Goal: Task Accomplishment & Management: Manage account settings

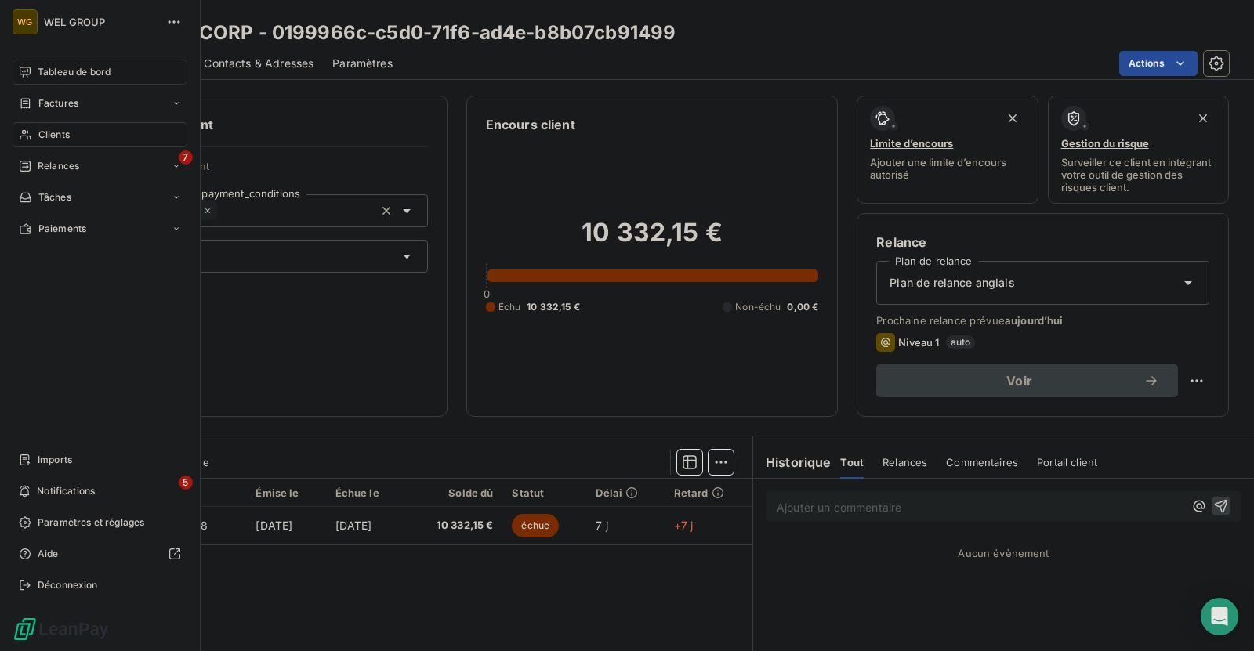
click at [53, 77] on span "Tableau de bord" at bounding box center [74, 72] width 73 height 14
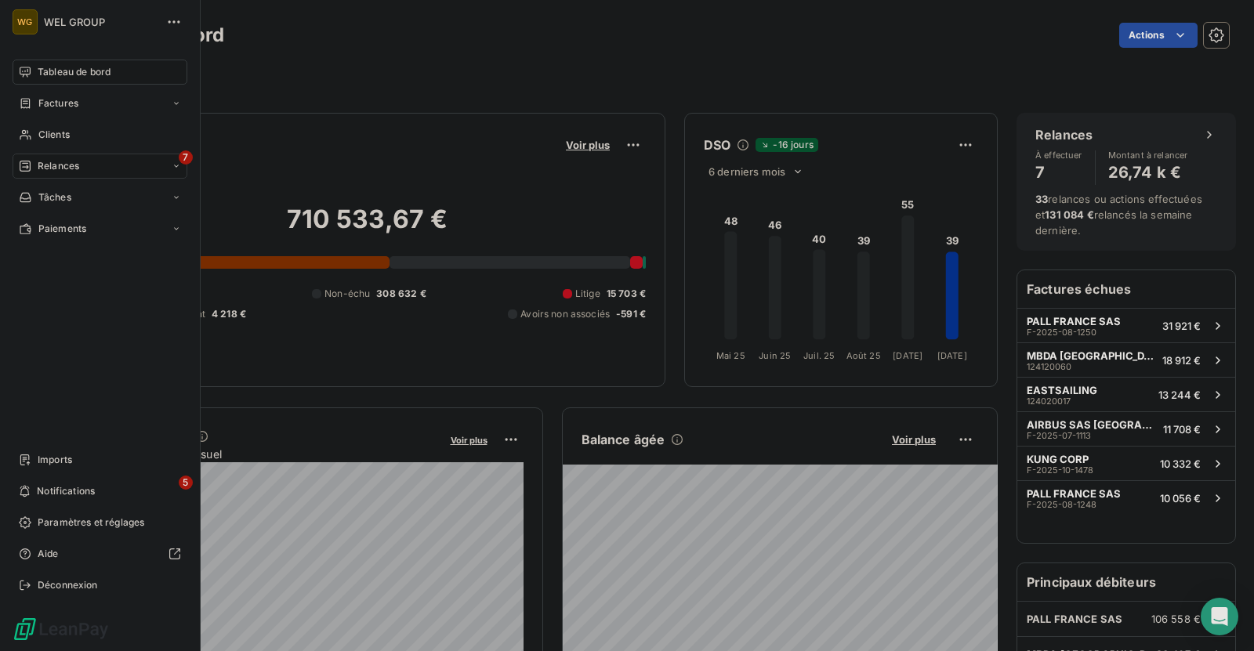
click at [61, 167] on span "Relances" at bounding box center [59, 166] width 42 height 14
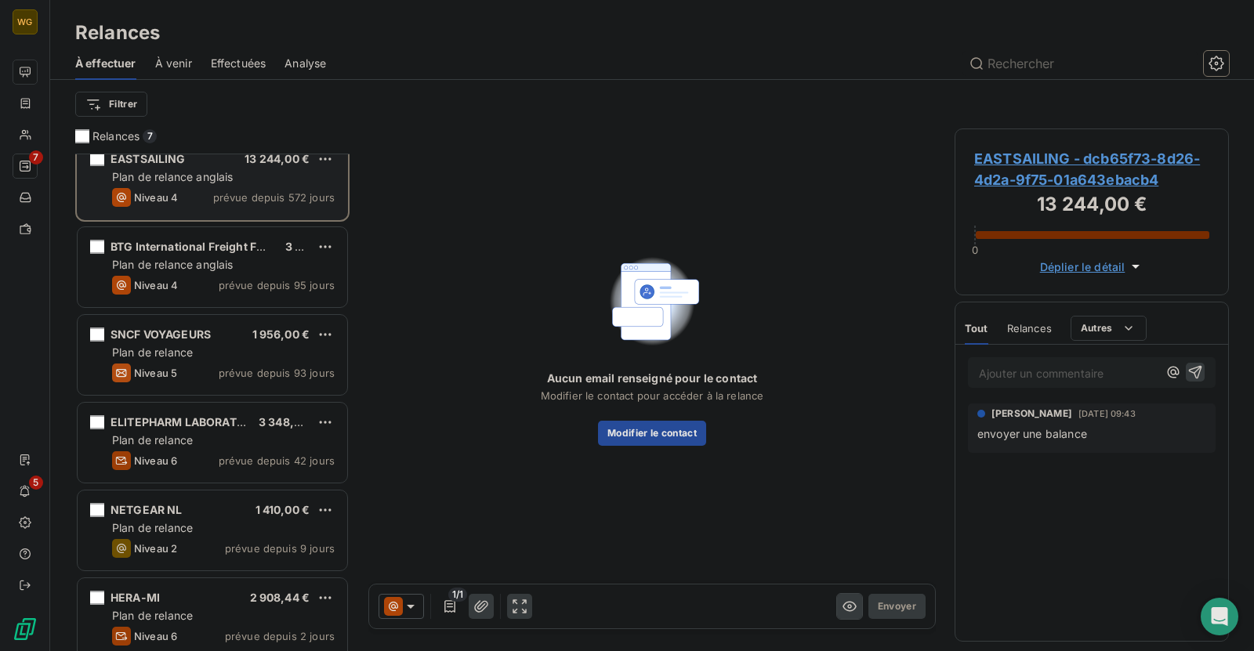
scroll to position [117, 0]
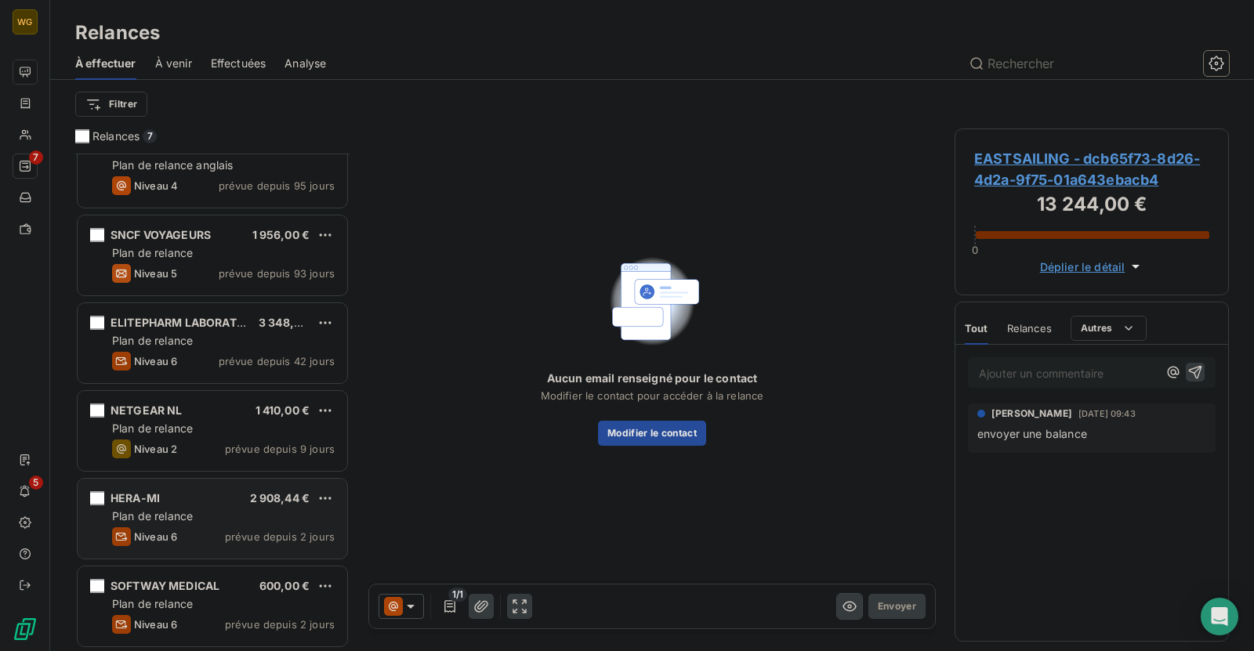
click at [203, 506] on div "HERA-MI 2 908,44 € Plan de relance Niveau 6 prévue depuis 2 jours" at bounding box center [213, 519] width 270 height 80
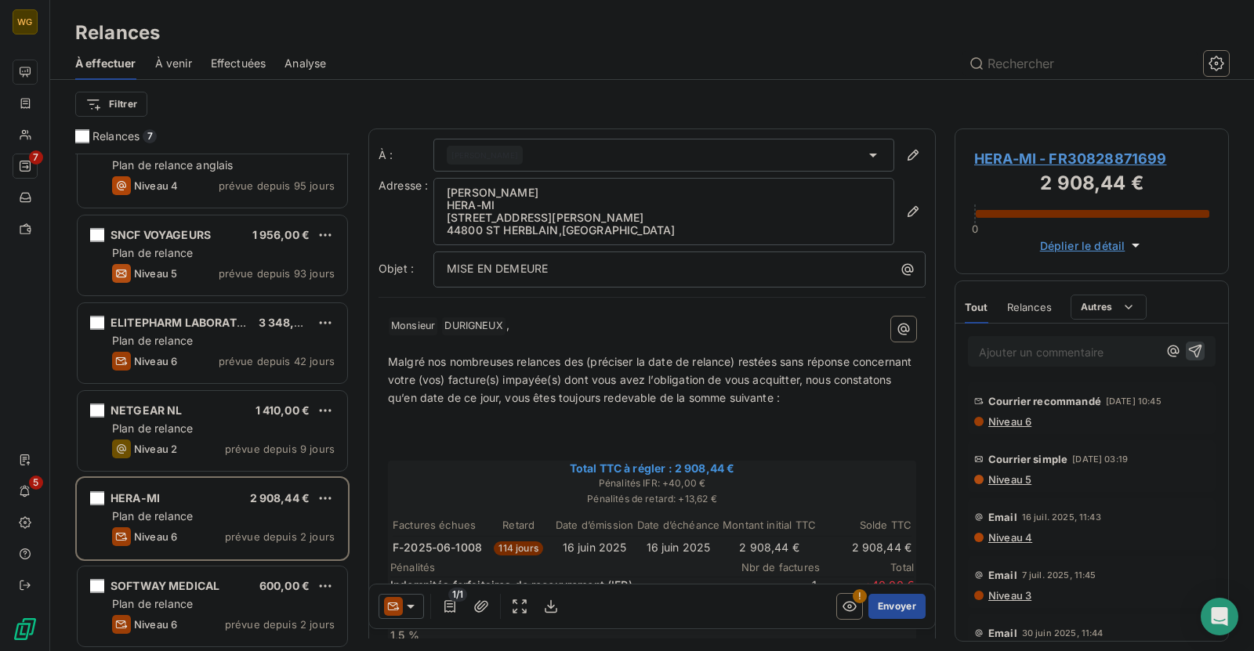
click at [518, 158] on span "[PERSON_NAME]" at bounding box center [485, 155] width 67 height 11
click at [495, 187] on span "[PERSON_NAME]" at bounding box center [511, 189] width 92 height 16
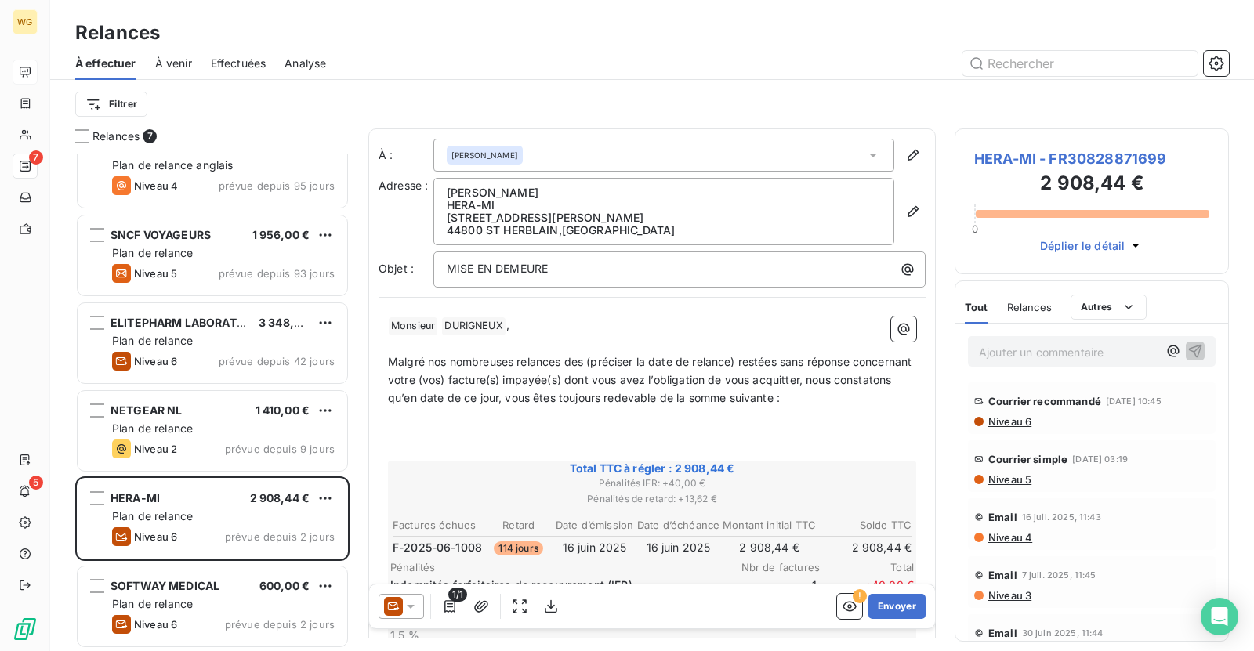
click at [1032, 154] on span "HERA-MI - FR30828871699" at bounding box center [1091, 158] width 235 height 21
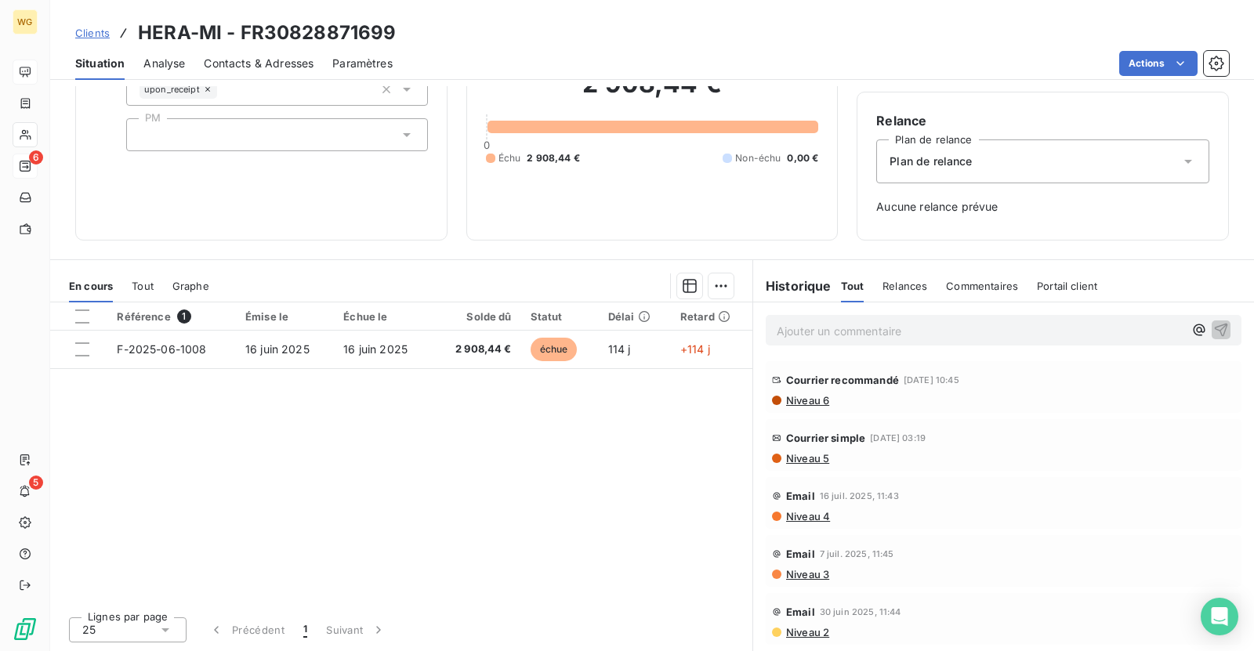
scroll to position [119, 0]
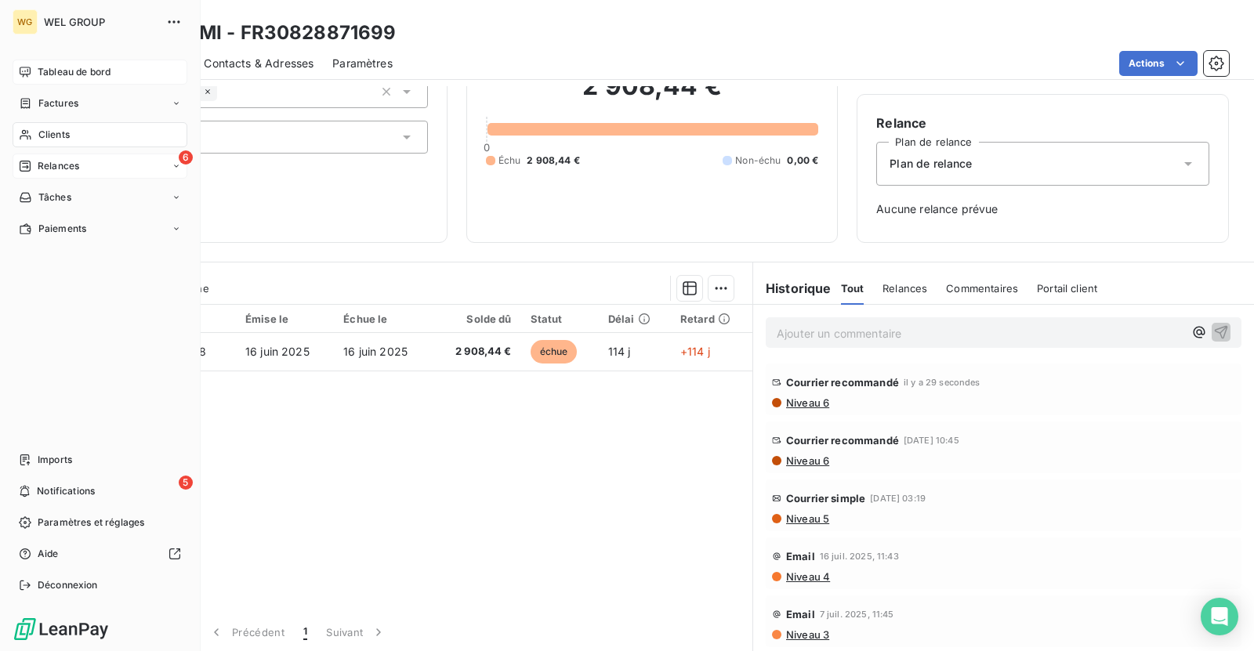
click at [49, 172] on div "6 Relances" at bounding box center [100, 166] width 175 height 25
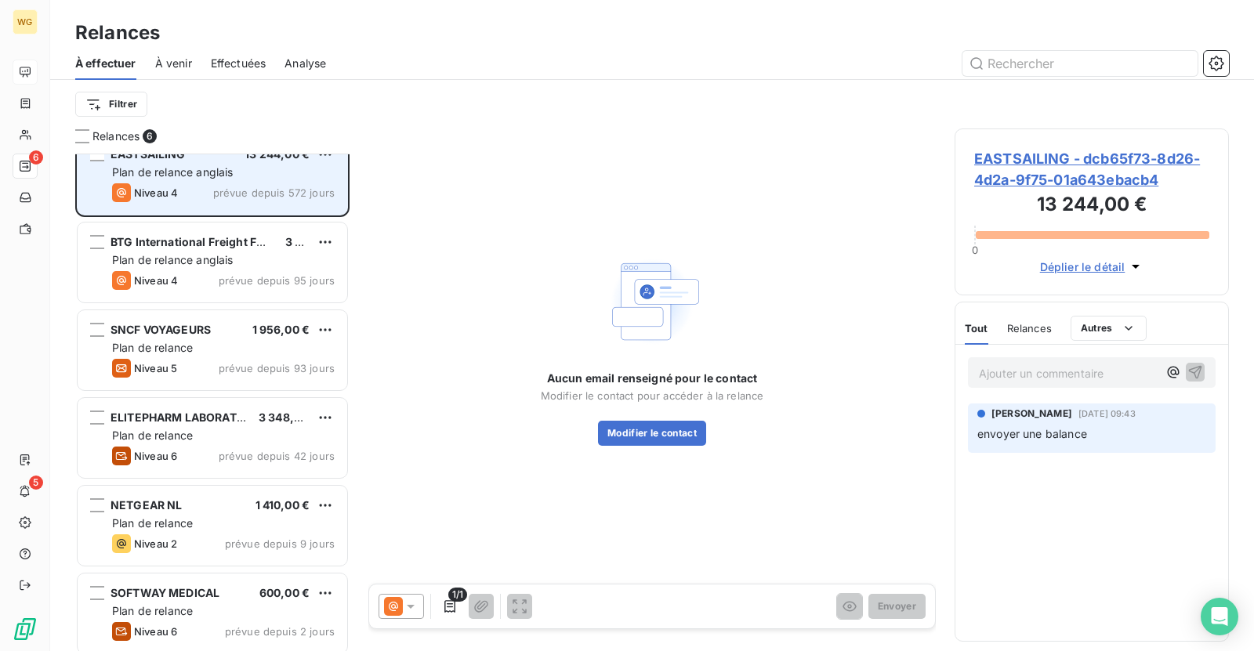
scroll to position [29, 0]
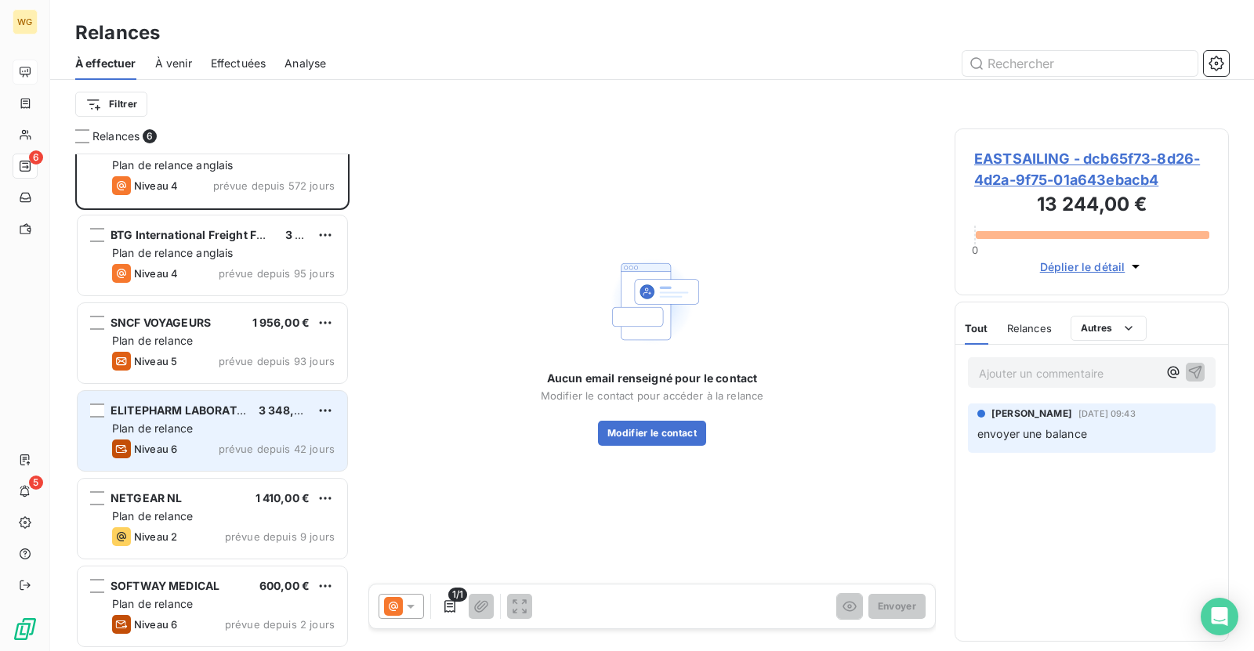
click at [227, 430] on div "Plan de relance" at bounding box center [223, 429] width 223 height 16
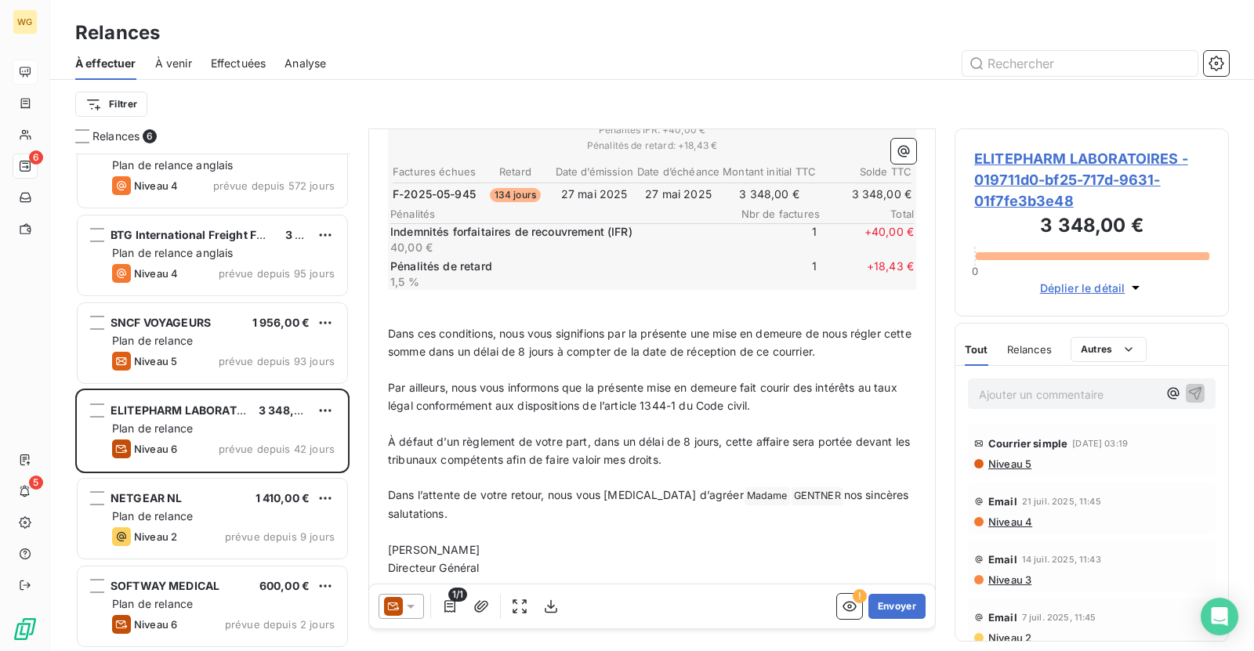
scroll to position [345, 0]
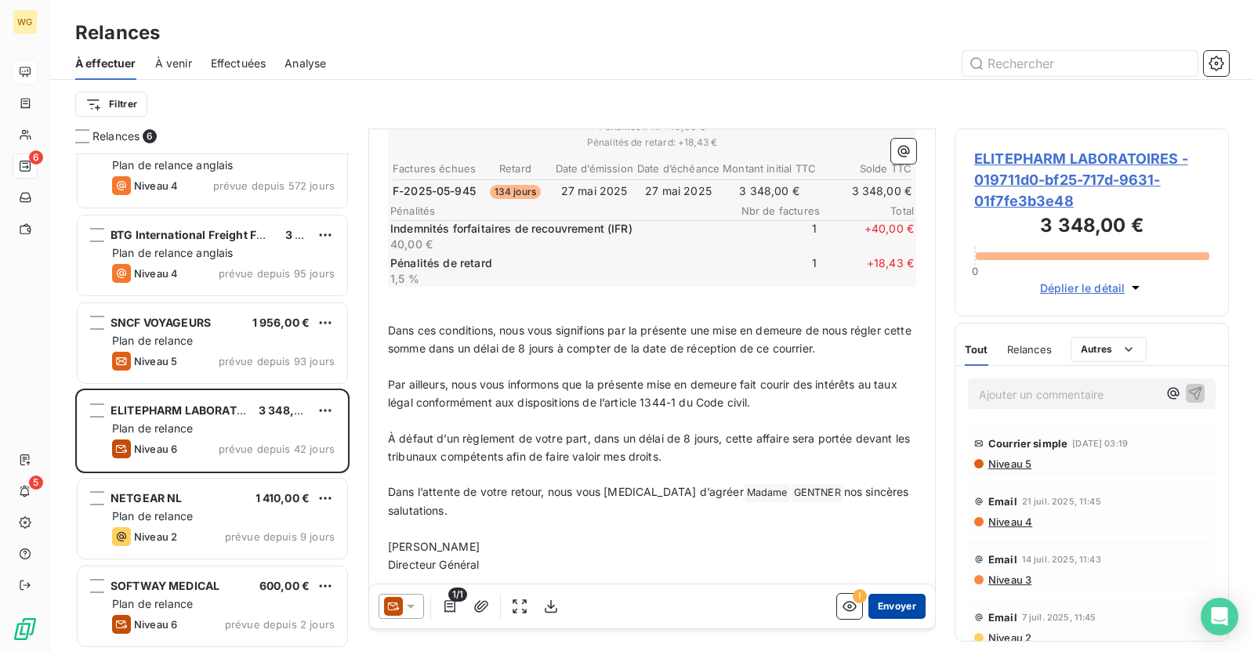
click at [889, 606] on button "Envoyer" at bounding box center [897, 606] width 57 height 25
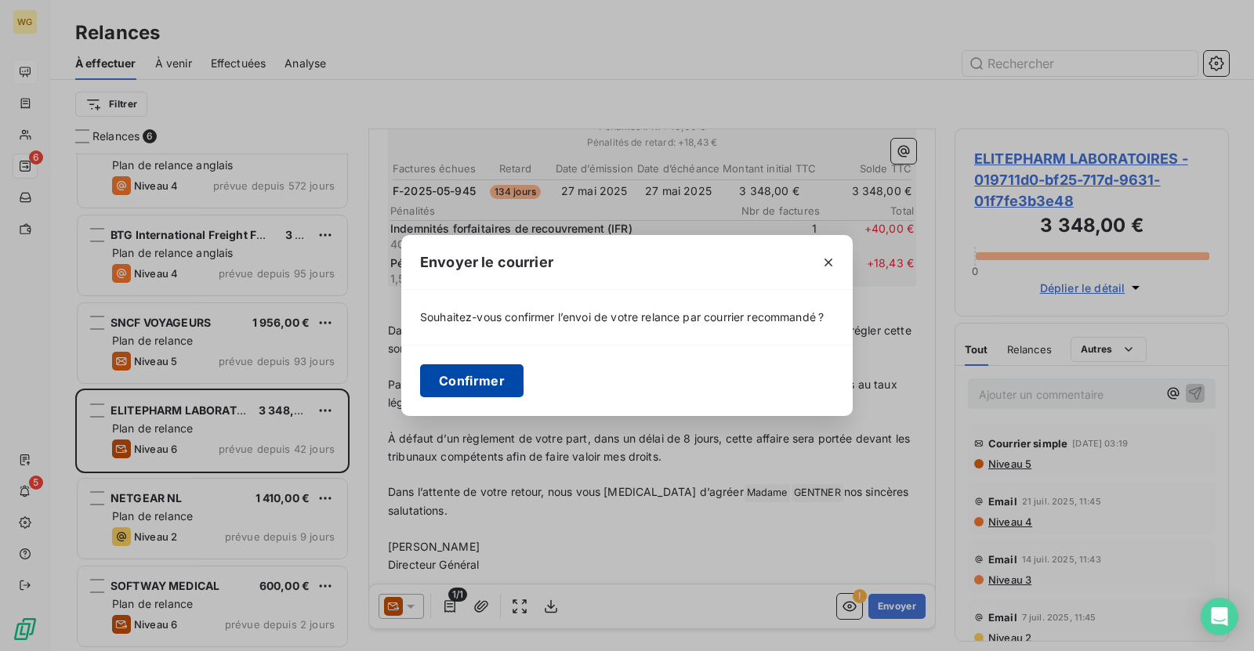
click at [489, 373] on button "Confirmer" at bounding box center [471, 381] width 103 height 33
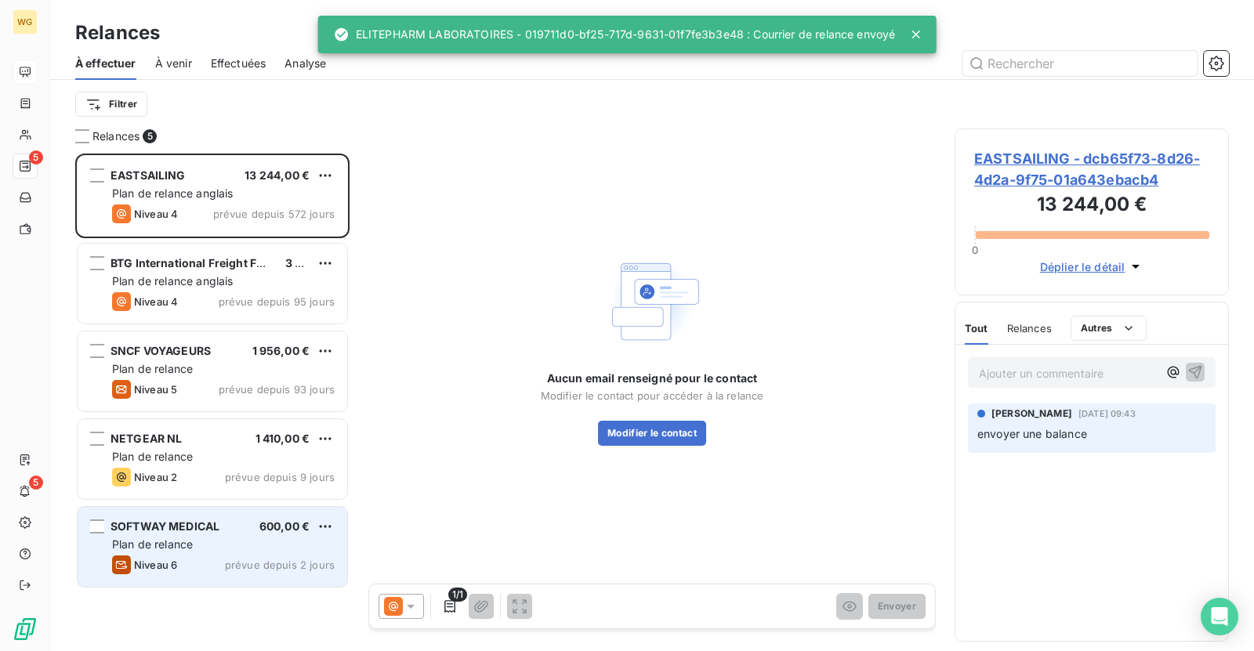
click at [169, 535] on div "SOFTWAY MEDICAL 600,00 € Plan de relance Niveau 6 prévue depuis 2 jours" at bounding box center [213, 547] width 270 height 80
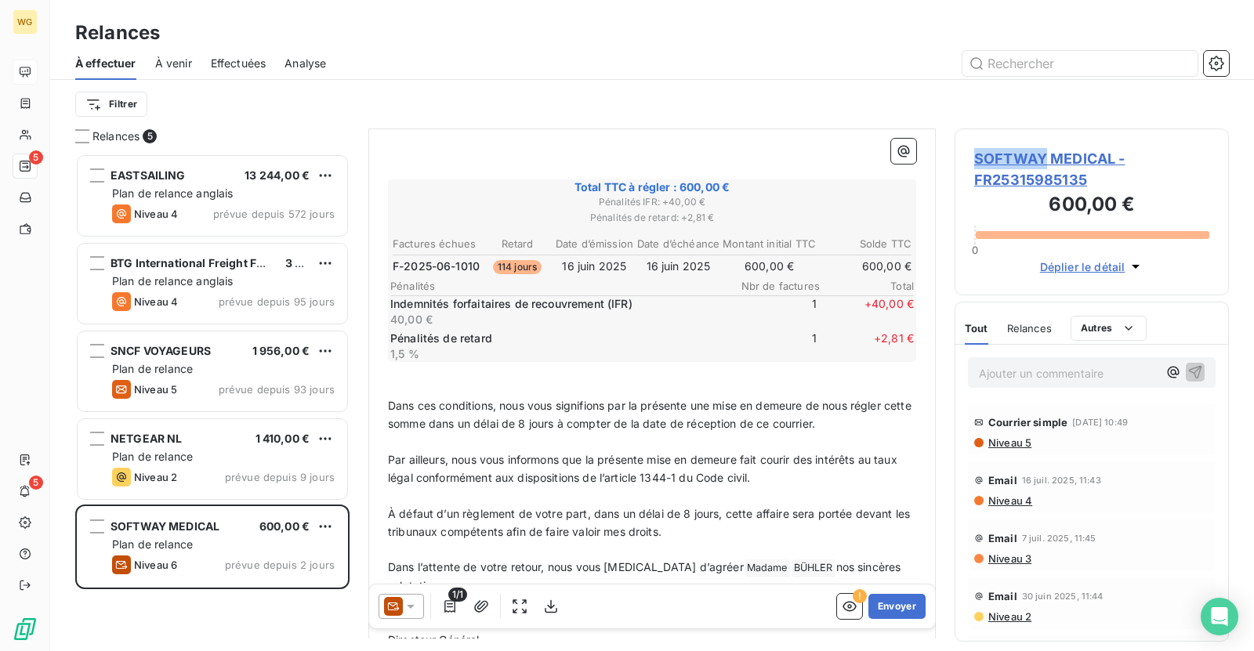
scroll to position [393, 0]
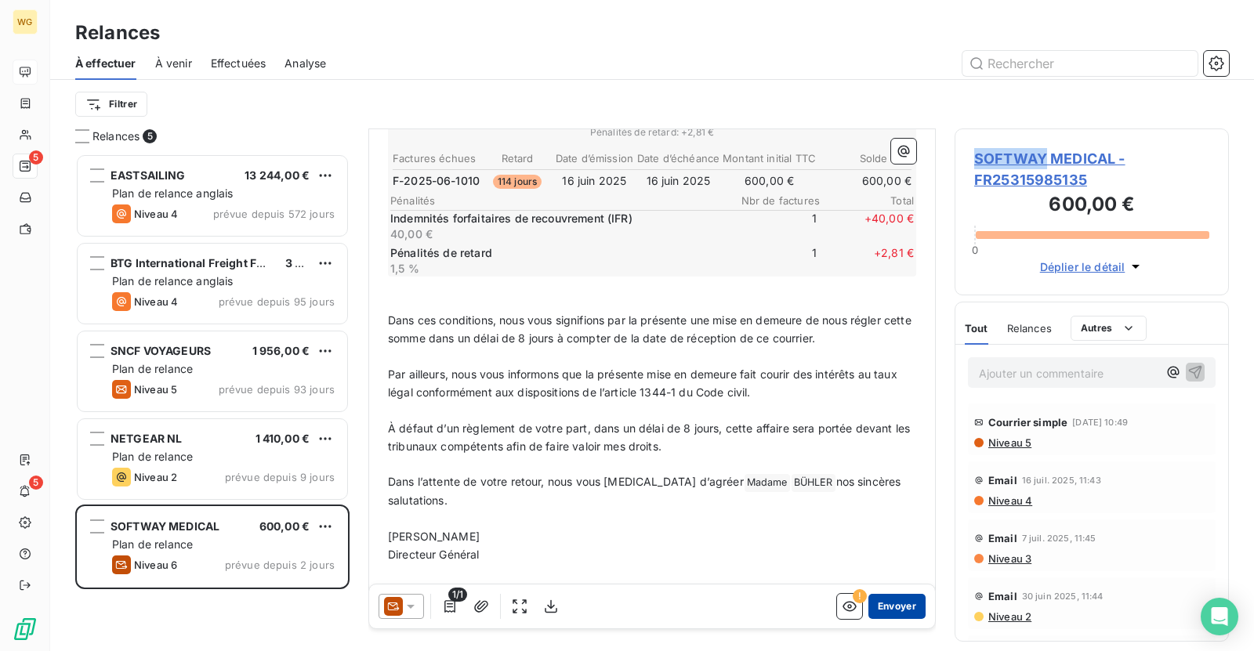
click at [889, 600] on button "Envoyer" at bounding box center [897, 606] width 57 height 25
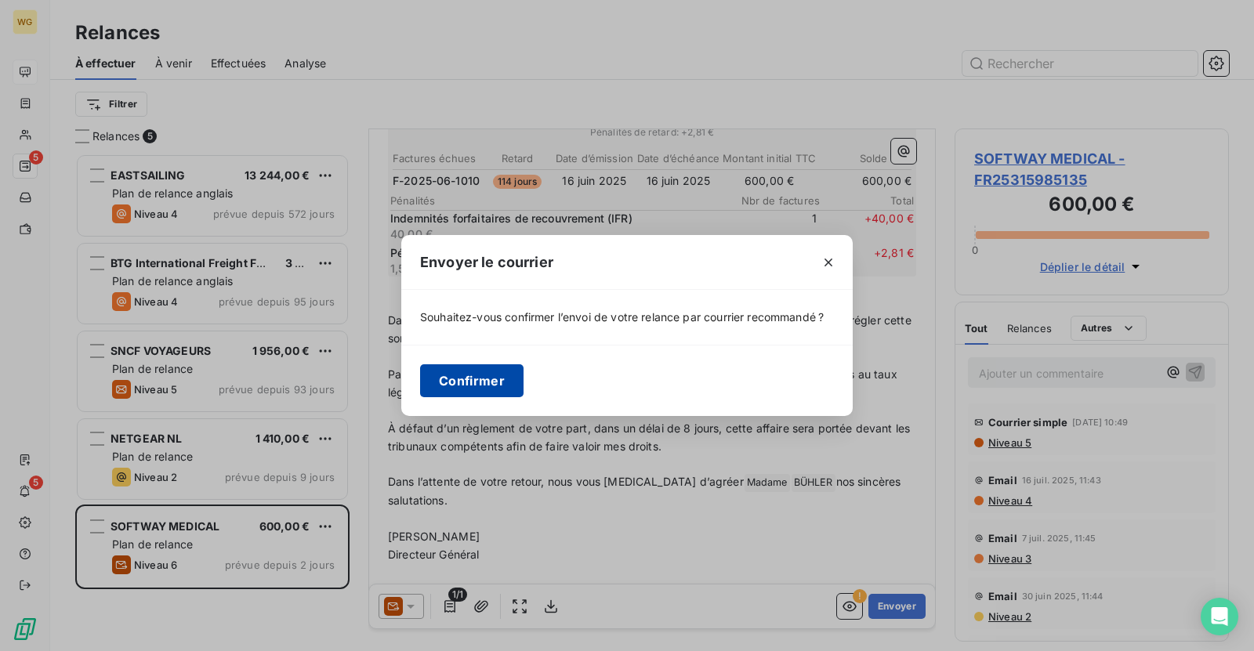
click at [452, 379] on button "Confirmer" at bounding box center [471, 381] width 103 height 33
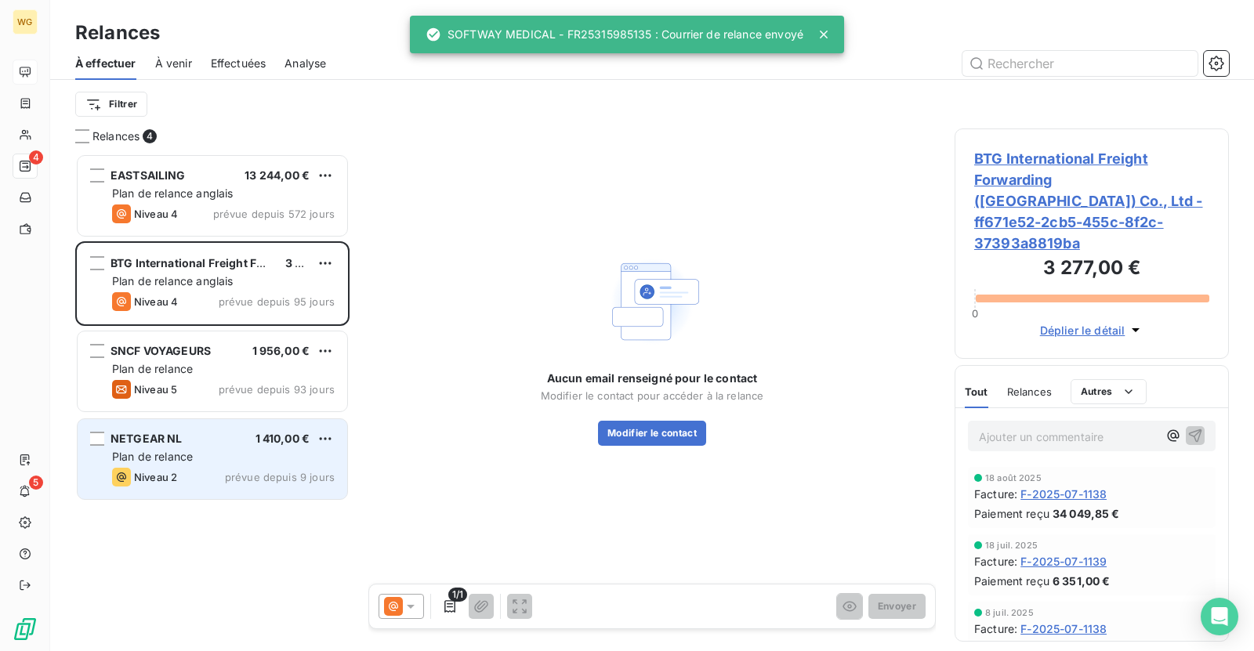
click at [198, 453] on div "Plan de relance" at bounding box center [223, 457] width 223 height 16
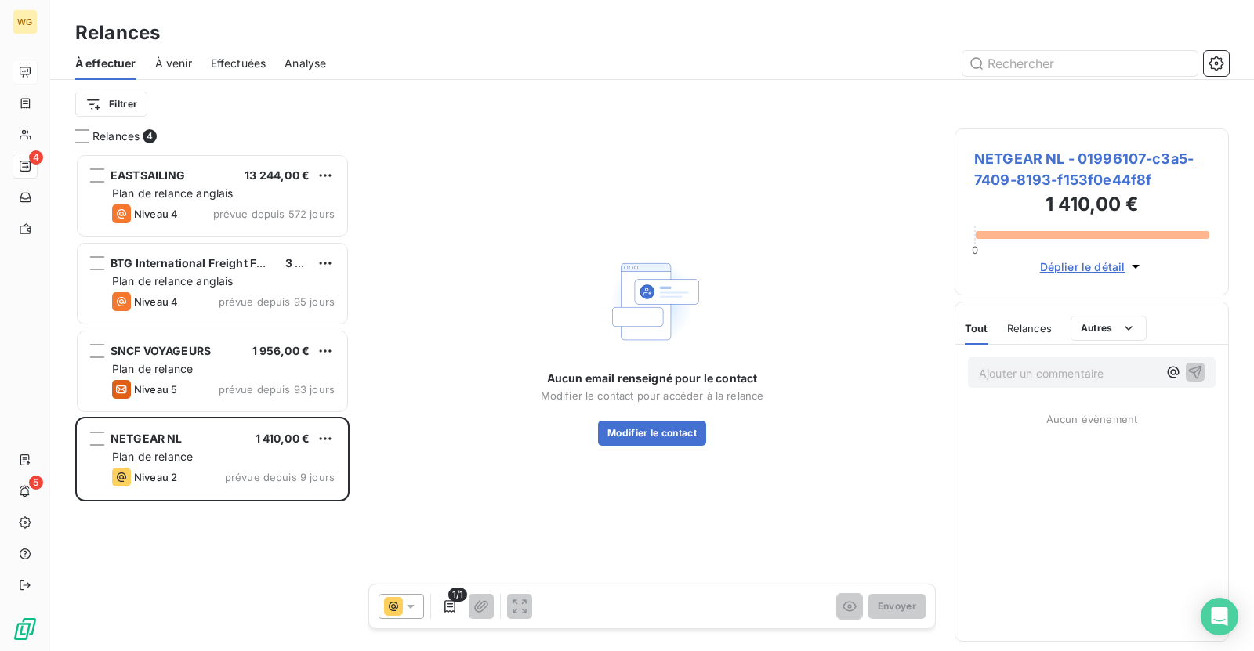
click at [1031, 163] on span "NETGEAR NL - 01996107-c3a5-7409-8193-f153f0e44f8f" at bounding box center [1091, 169] width 235 height 42
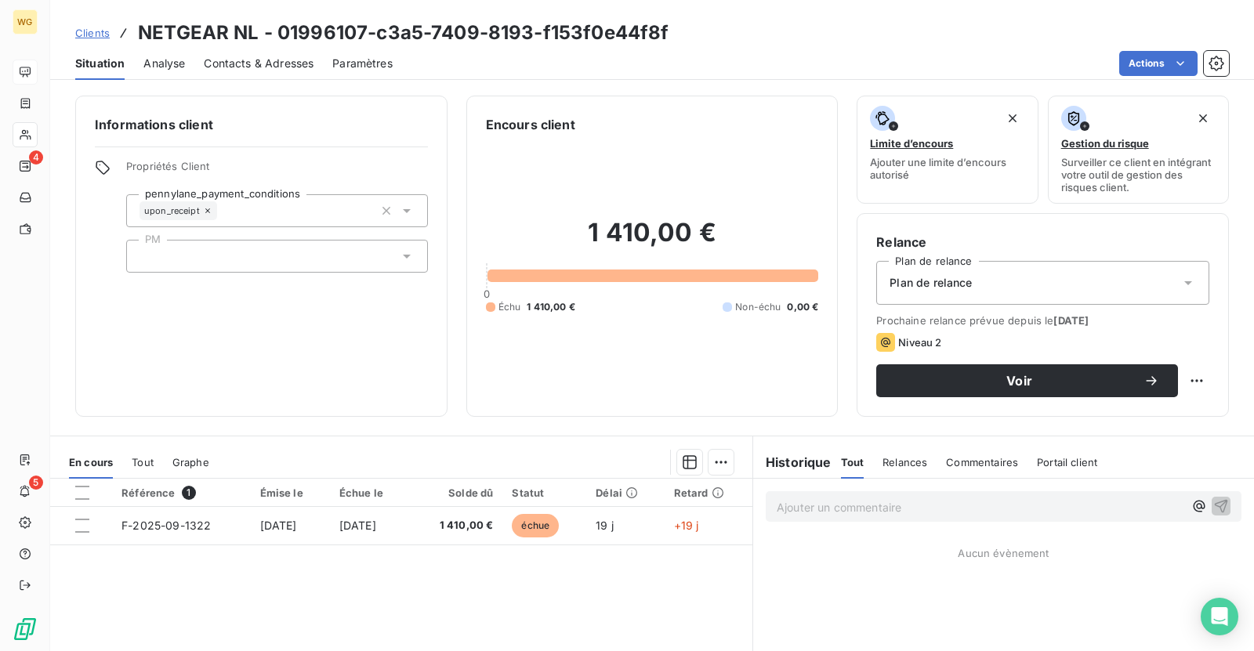
click at [1021, 285] on div "Plan de relance" at bounding box center [1042, 283] width 333 height 44
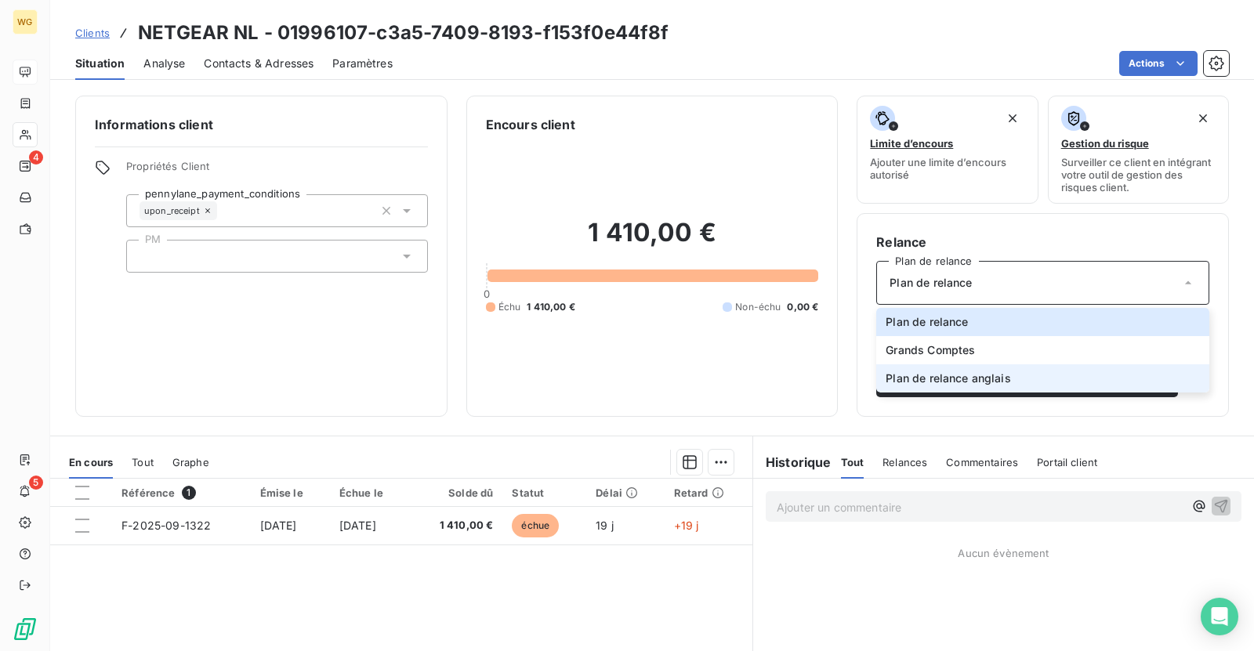
click at [962, 376] on span "Plan de relance anglais" at bounding box center [948, 379] width 125 height 16
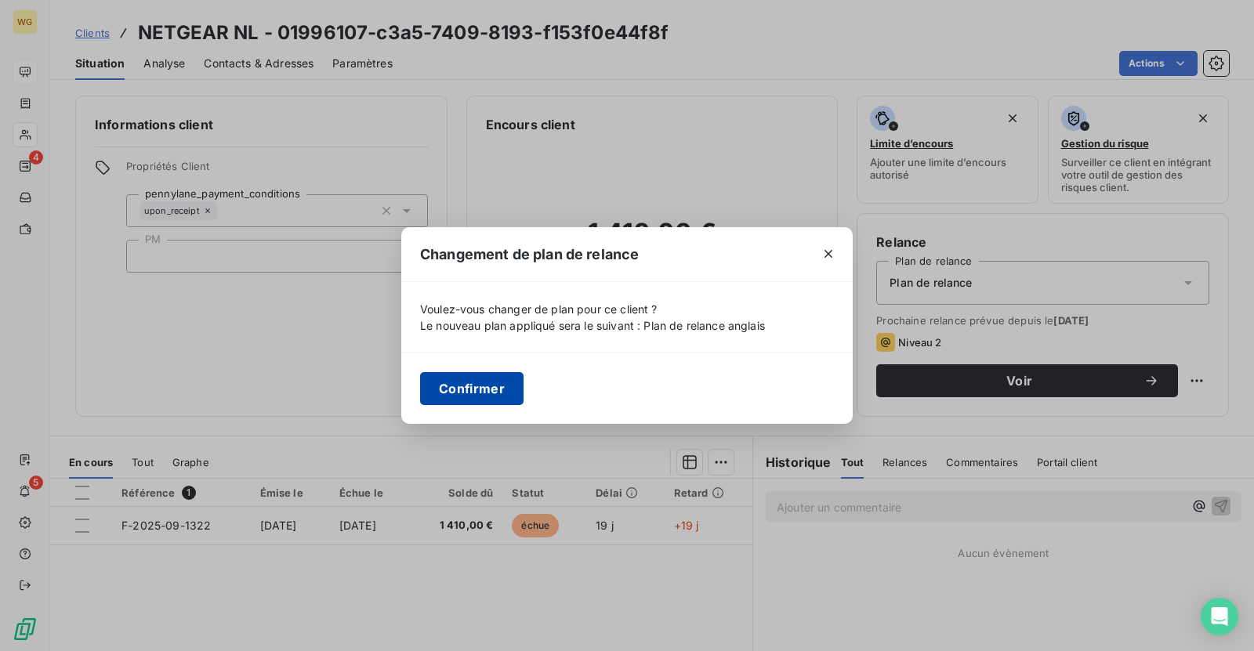
click at [492, 387] on button "Confirmer" at bounding box center [471, 388] width 103 height 33
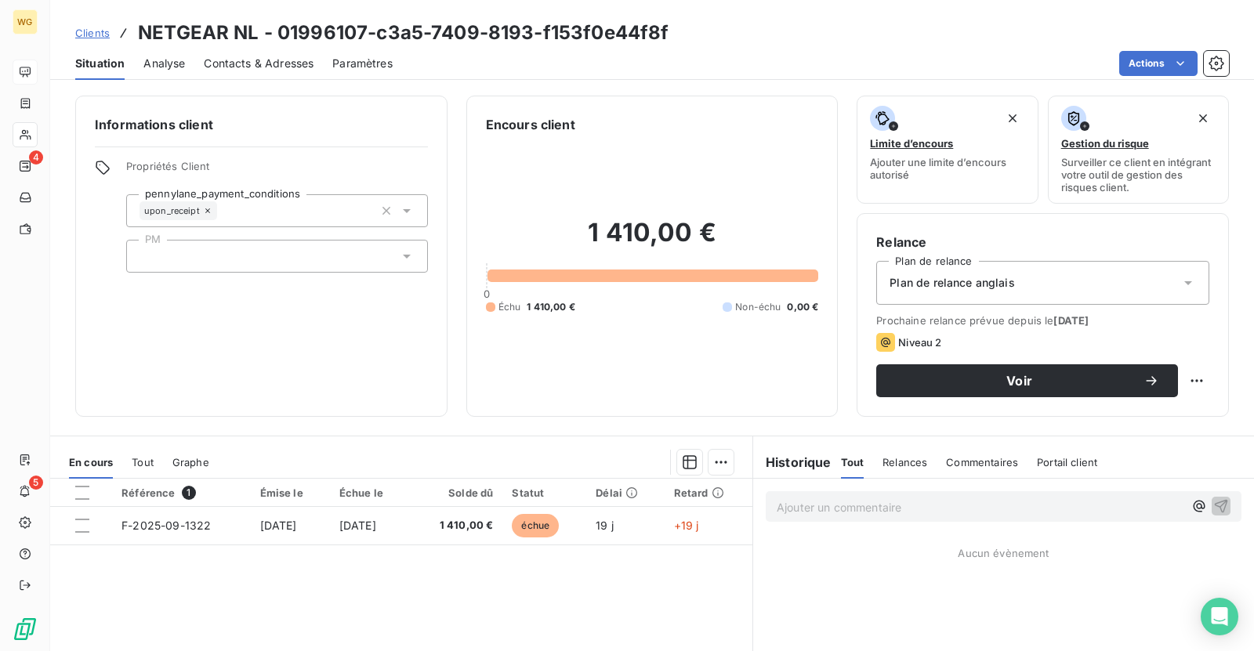
click at [258, 62] on span "Contacts & Adresses" at bounding box center [259, 64] width 110 height 16
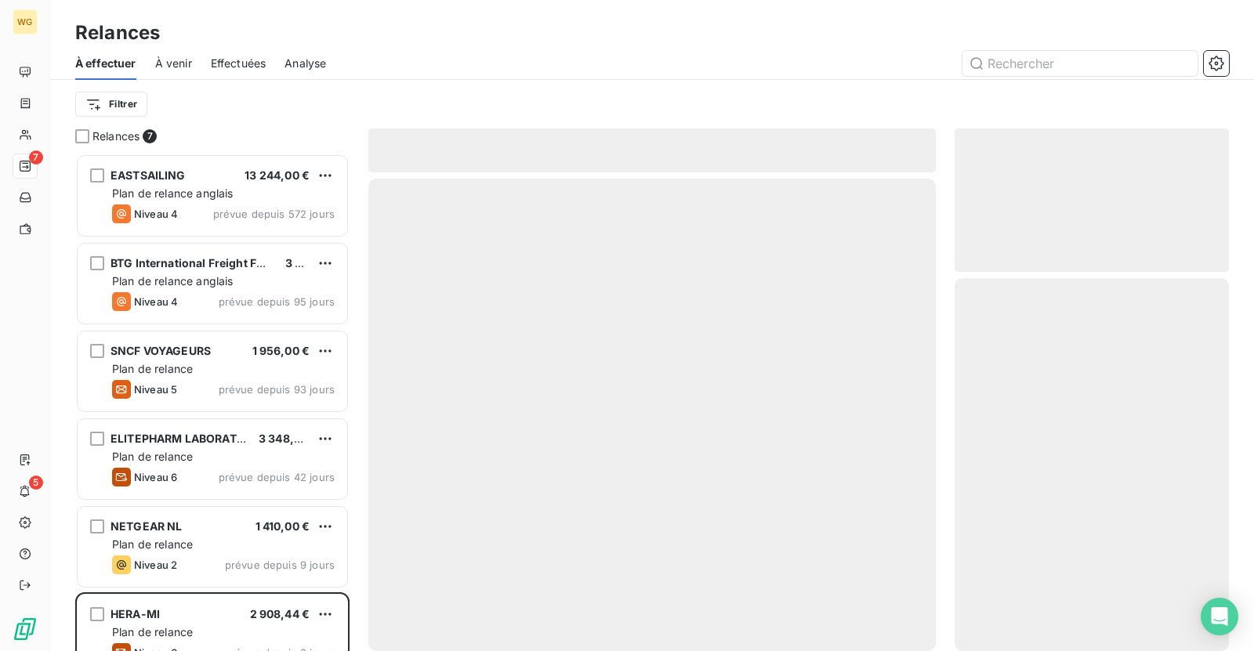
scroll to position [498, 274]
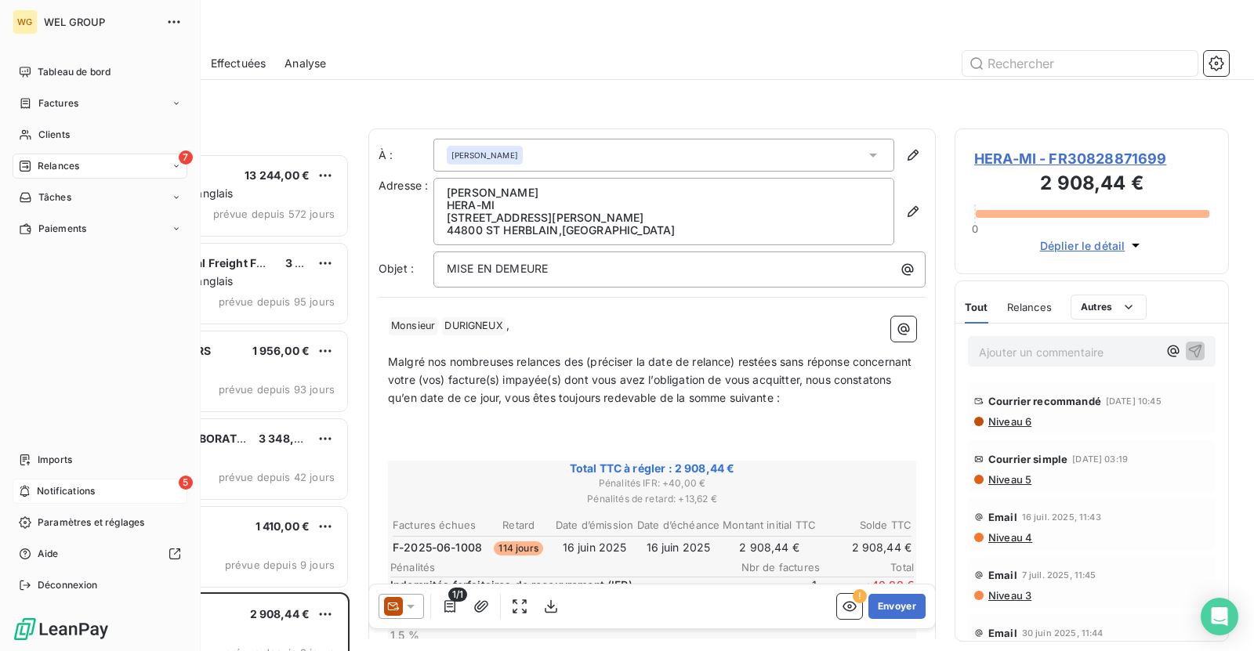
click at [90, 486] on span "Notifications" at bounding box center [66, 491] width 58 height 14
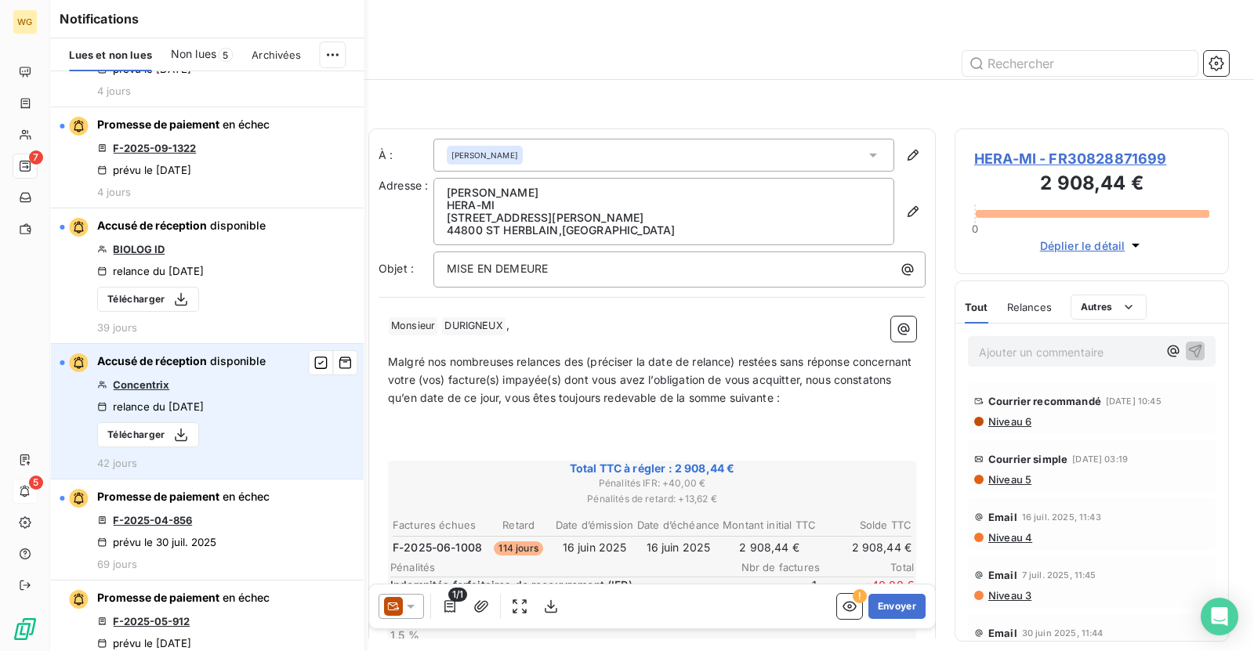
scroll to position [25, 0]
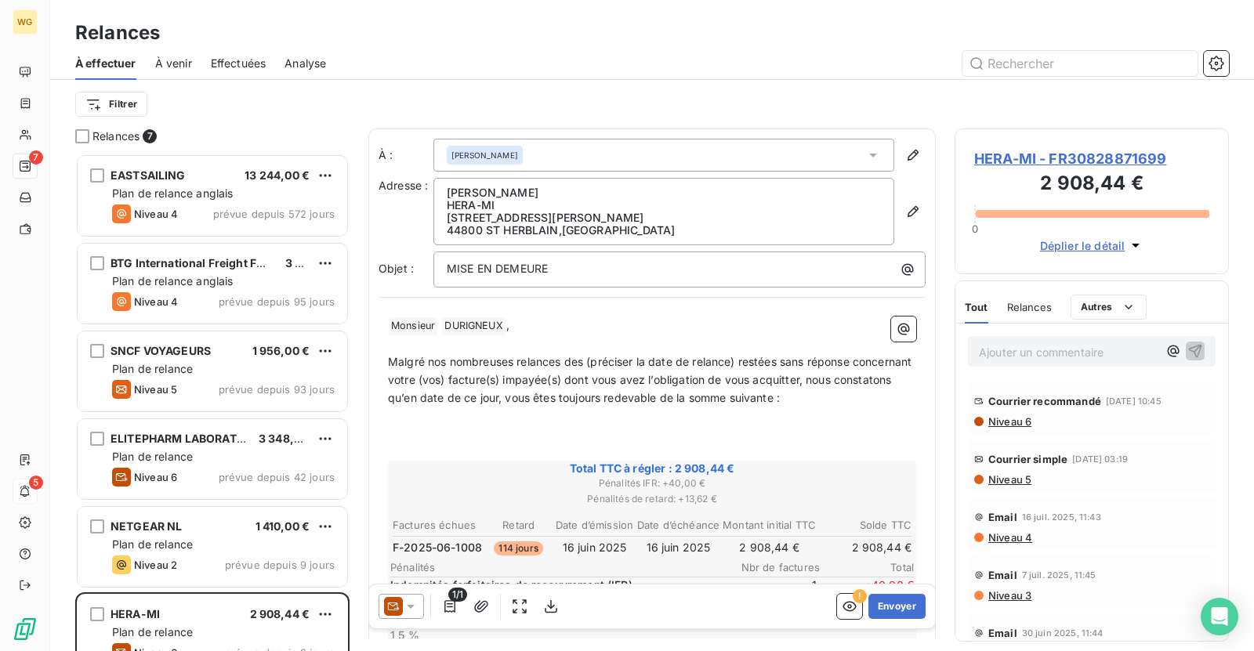
click at [858, 68] on div at bounding box center [787, 63] width 884 height 25
click at [851, 604] on icon "button" at bounding box center [850, 607] width 16 height 16
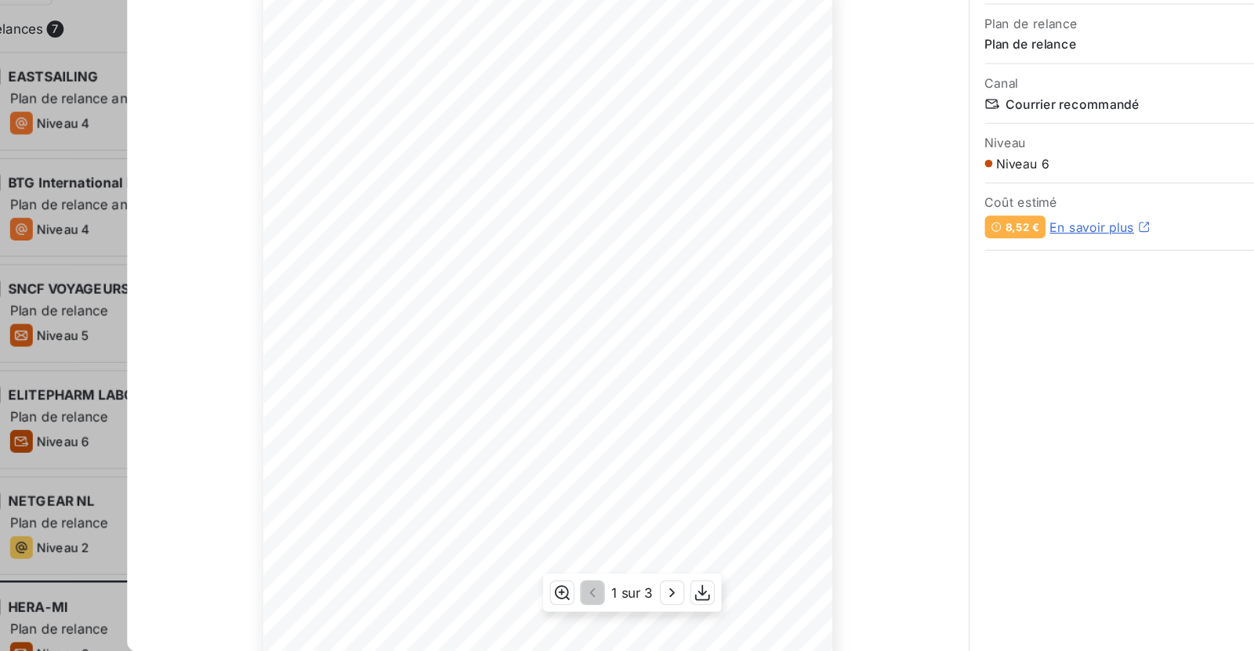
scroll to position [0, 0]
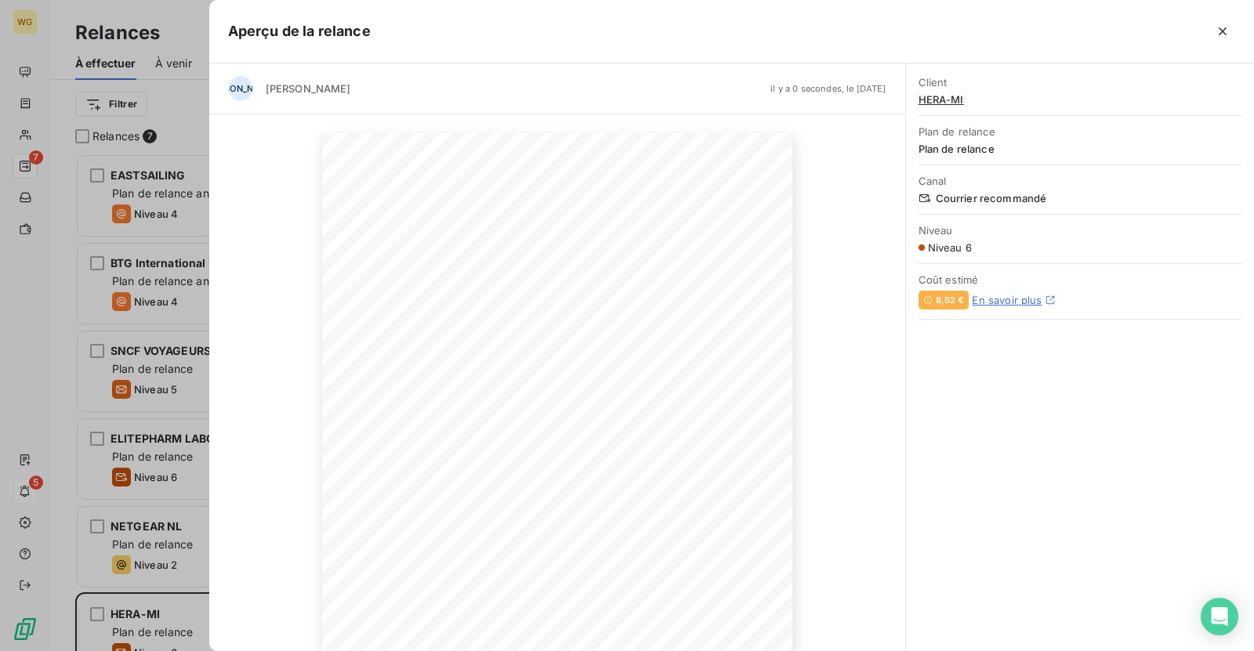
click at [994, 299] on link "En savoir plus" at bounding box center [1007, 300] width 70 height 13
click at [1227, 35] on icon "button" at bounding box center [1223, 32] width 16 height 16
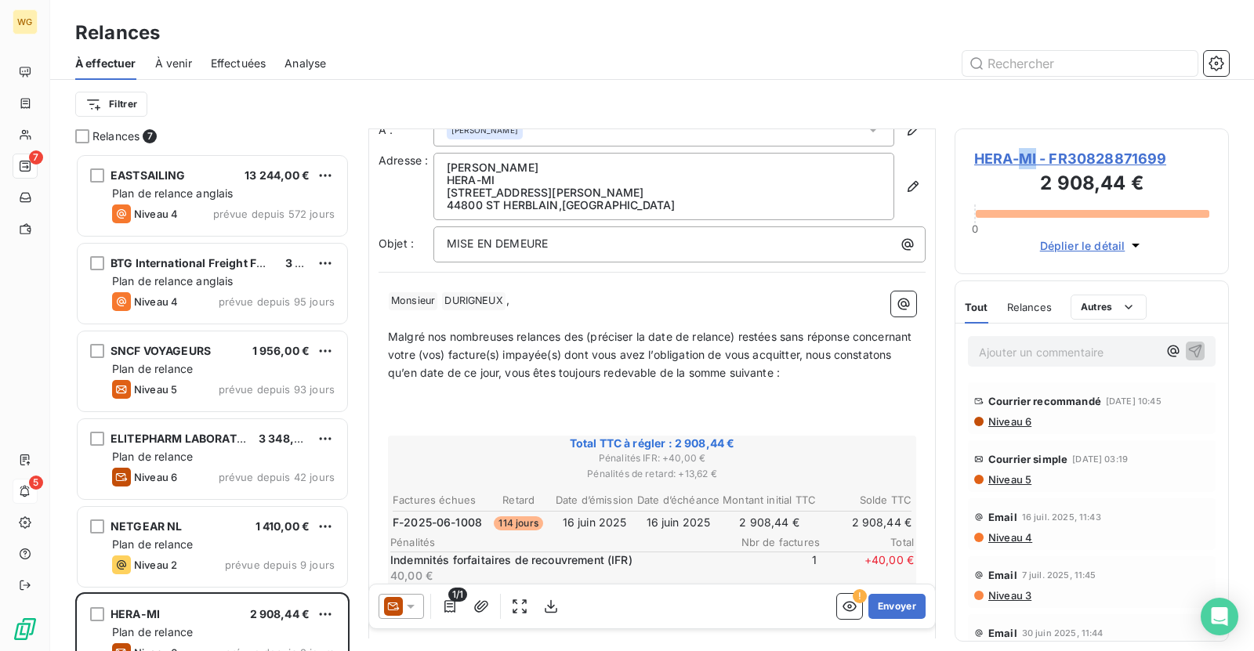
scroll to position [28, 0]
click at [894, 604] on button "Envoyer" at bounding box center [897, 606] width 57 height 25
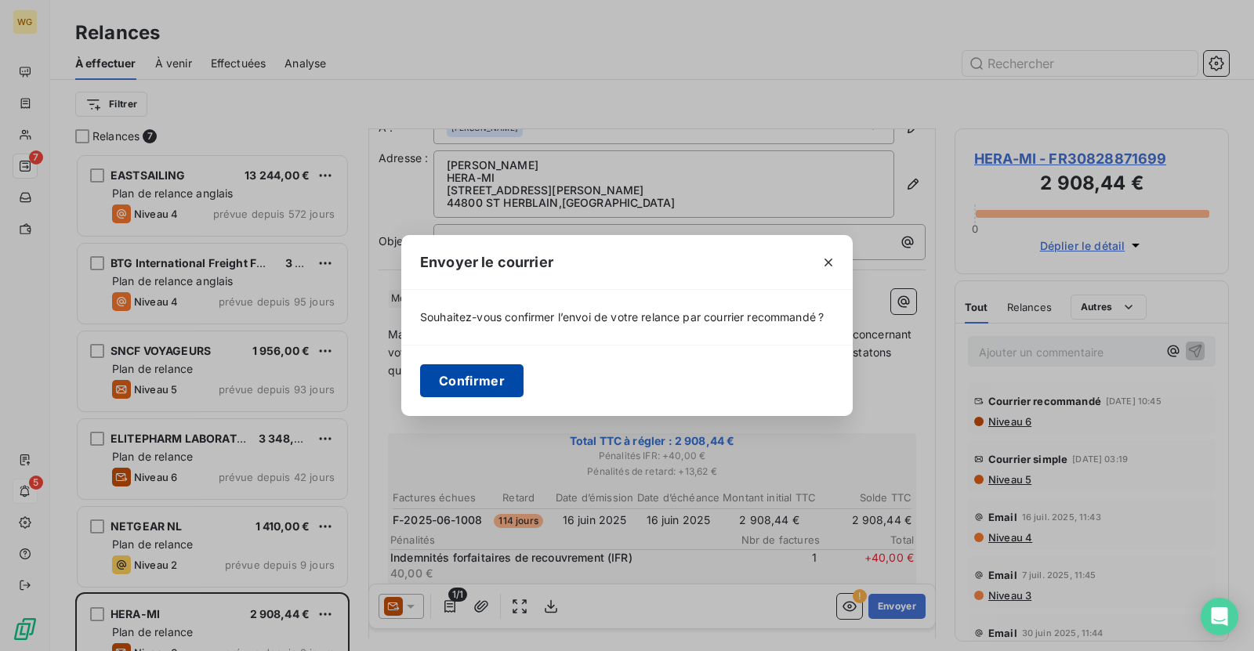
click at [504, 379] on button "Confirmer" at bounding box center [471, 381] width 103 height 33
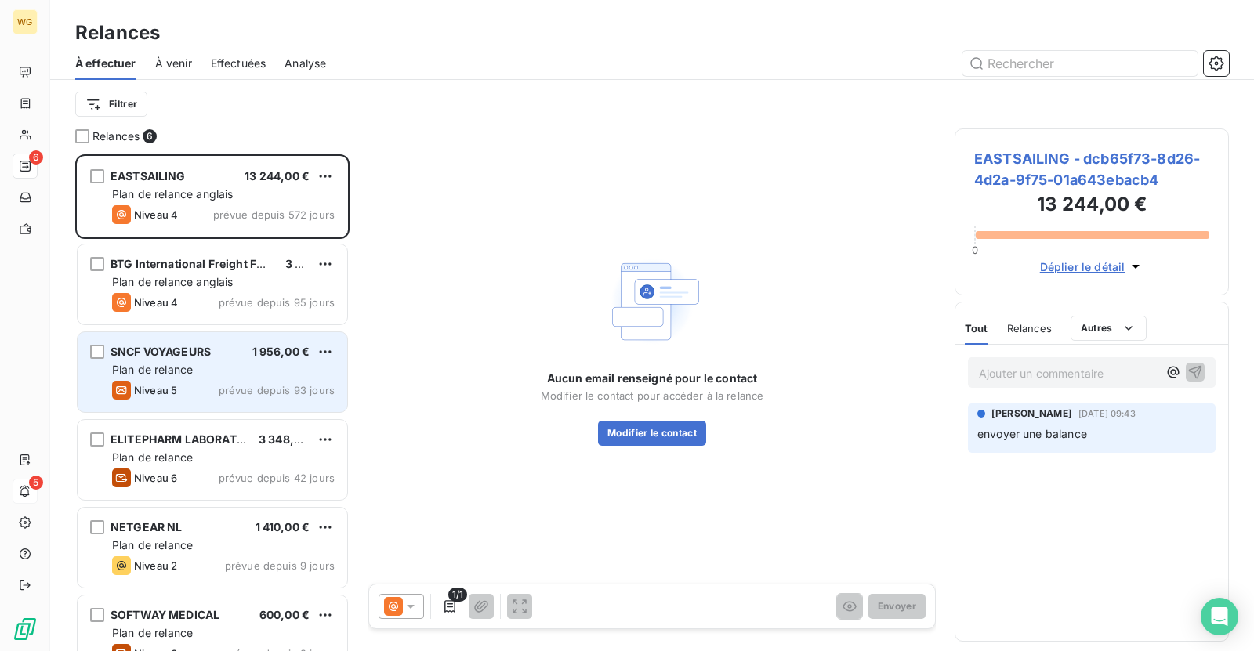
scroll to position [29, 0]
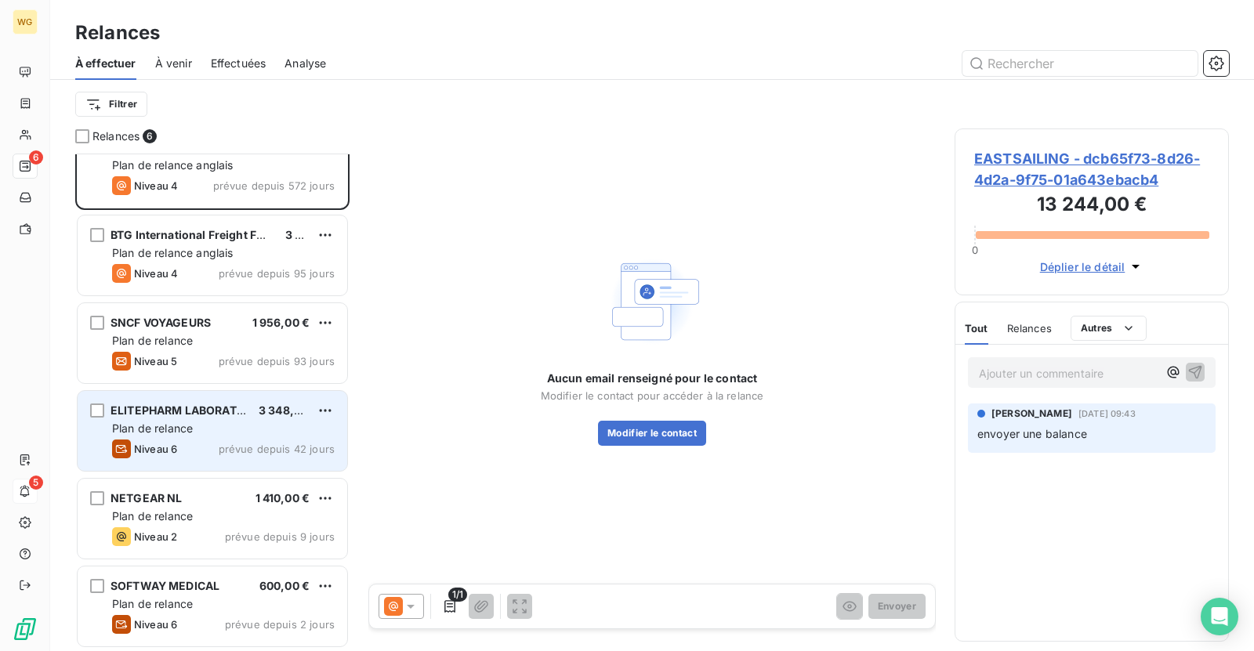
click at [237, 444] on span "prévue depuis 42 jours" at bounding box center [277, 449] width 116 height 13
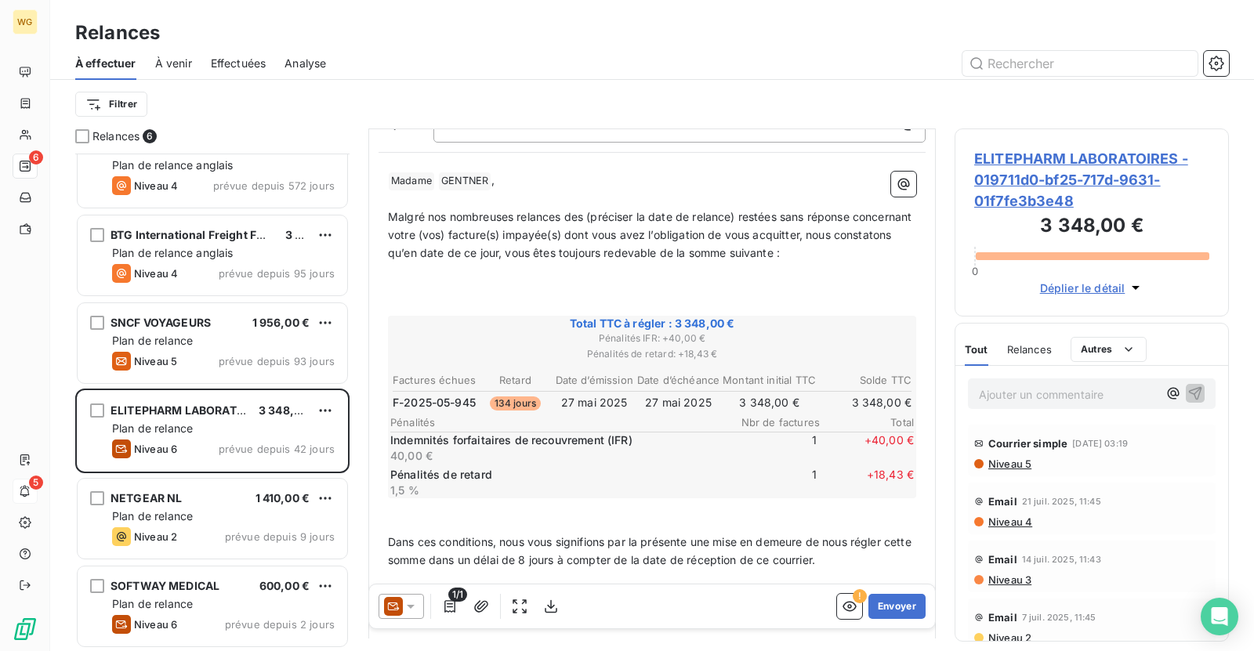
scroll to position [134, 0]
click at [1026, 170] on span "ELITEPHARM LABORATOIRES - 019711d0-bf25-717d-9631-01f7fe3b3e48" at bounding box center [1091, 179] width 235 height 63
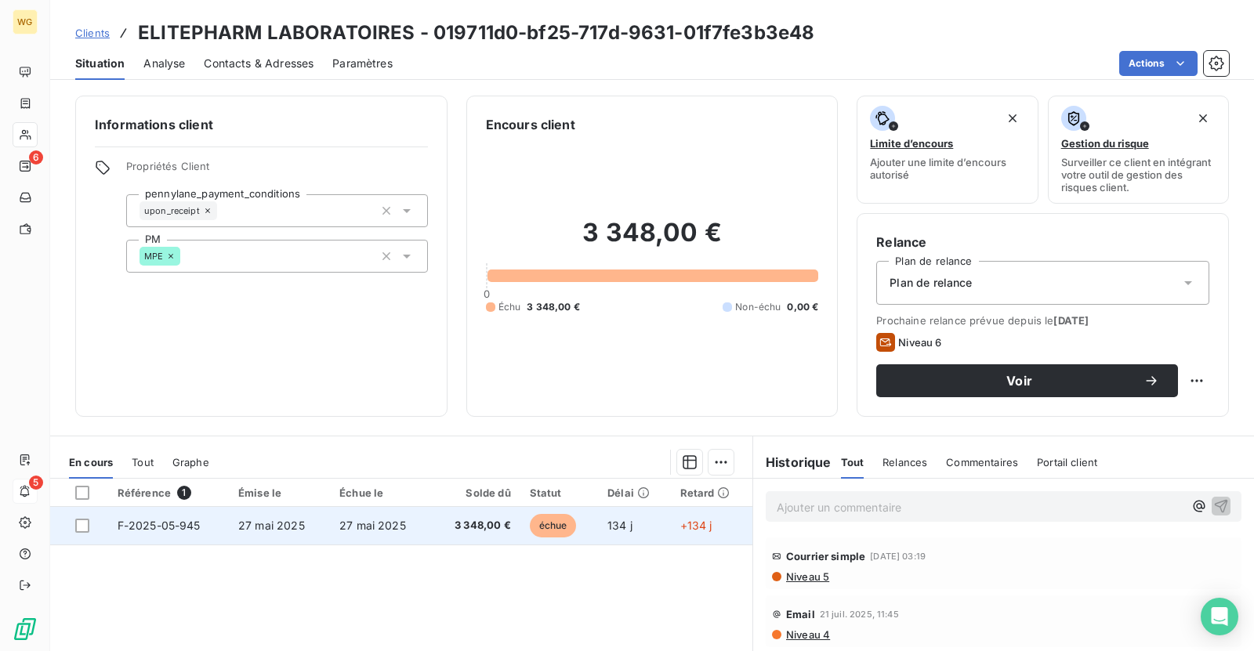
click at [378, 514] on td "27 mai 2025" at bounding box center [380, 526] width 101 height 38
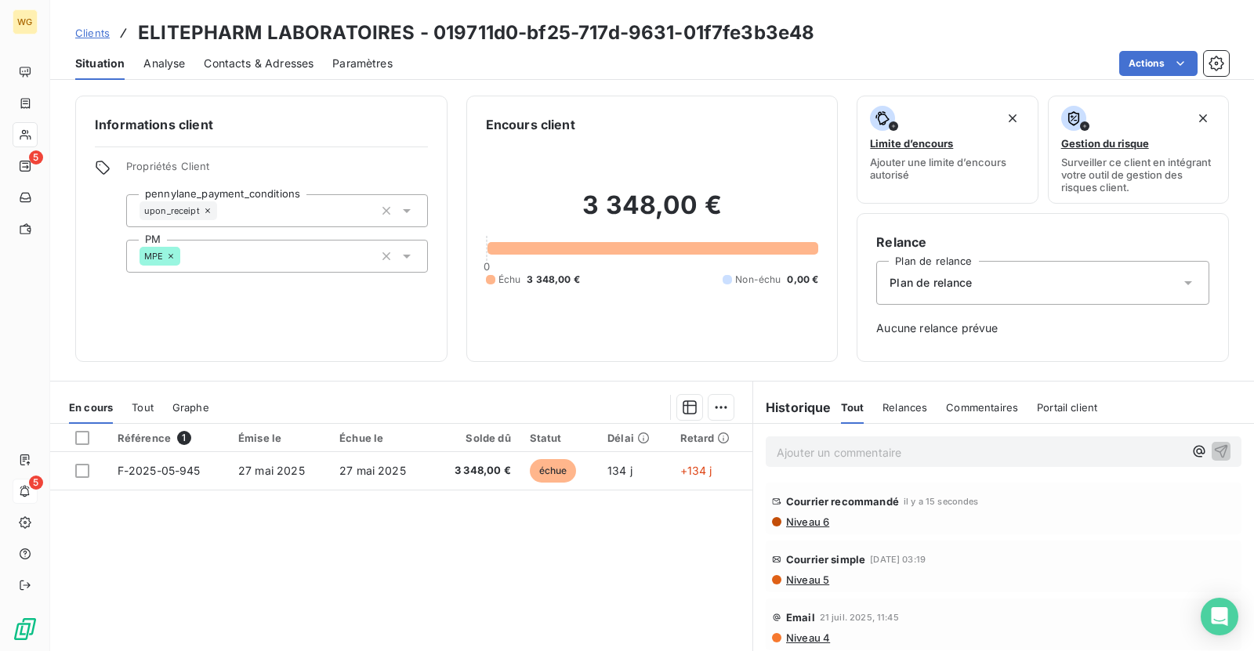
click at [96, 31] on span "Clients" at bounding box center [92, 33] width 34 height 13
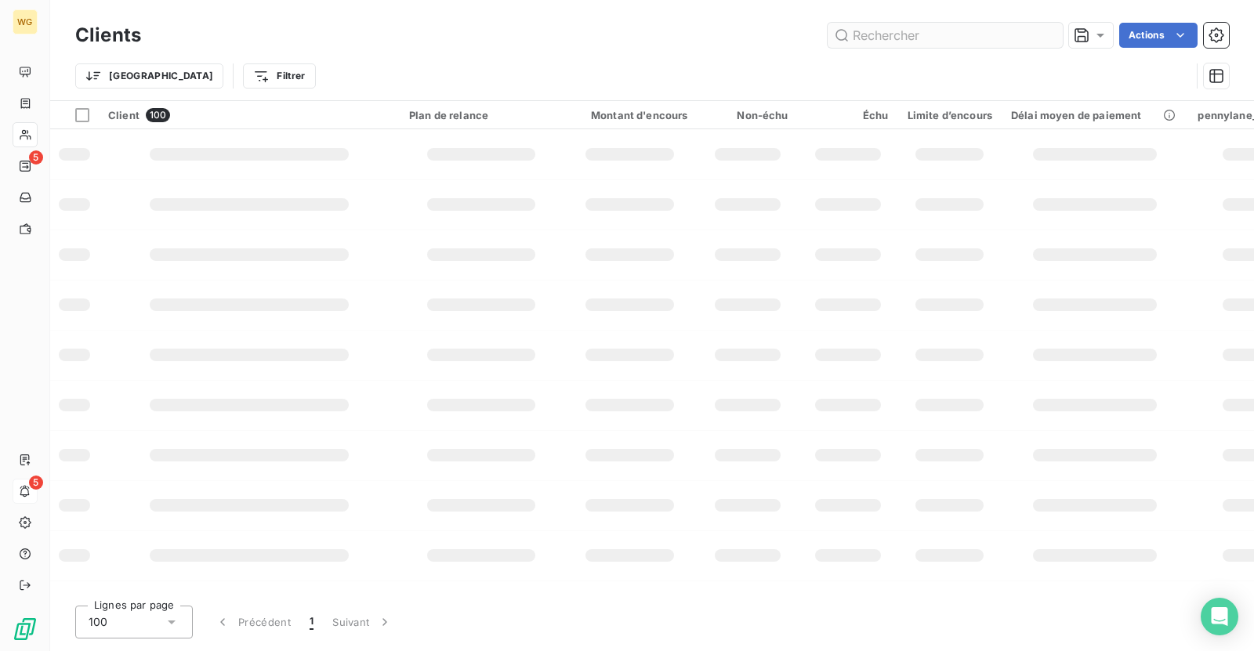
click at [917, 28] on input "text" at bounding box center [945, 35] width 235 height 25
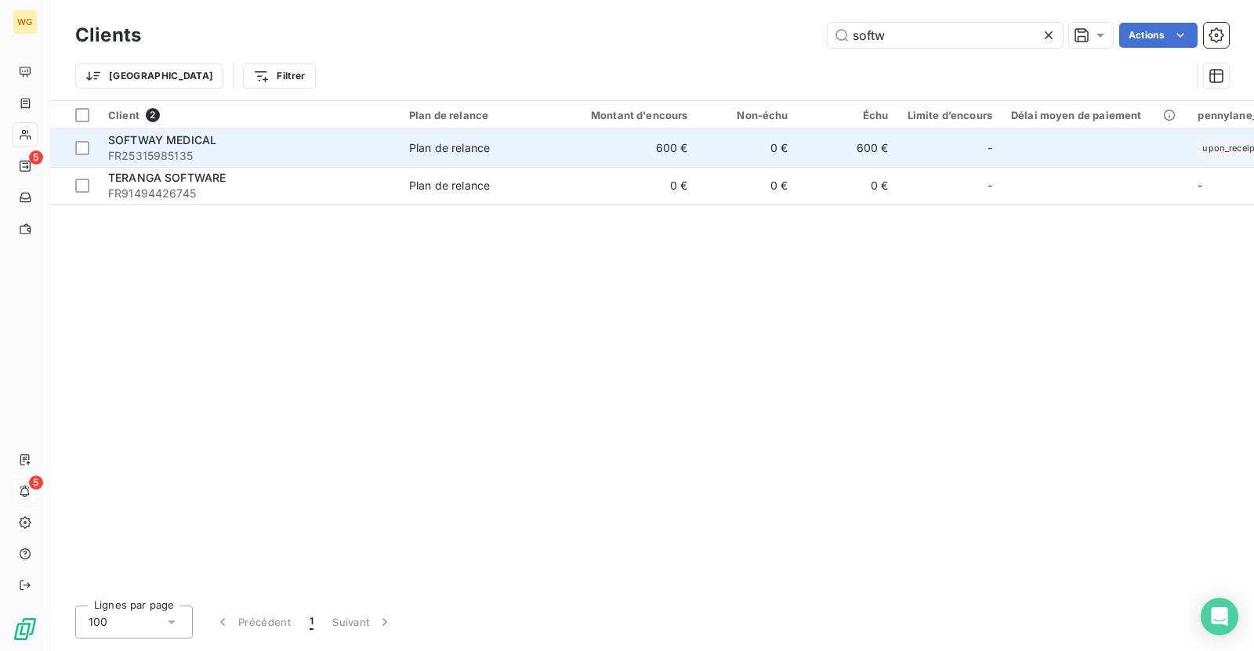
type input "softw"
click at [191, 140] on span "SOFTWAY MEDICAL" at bounding box center [162, 139] width 108 height 13
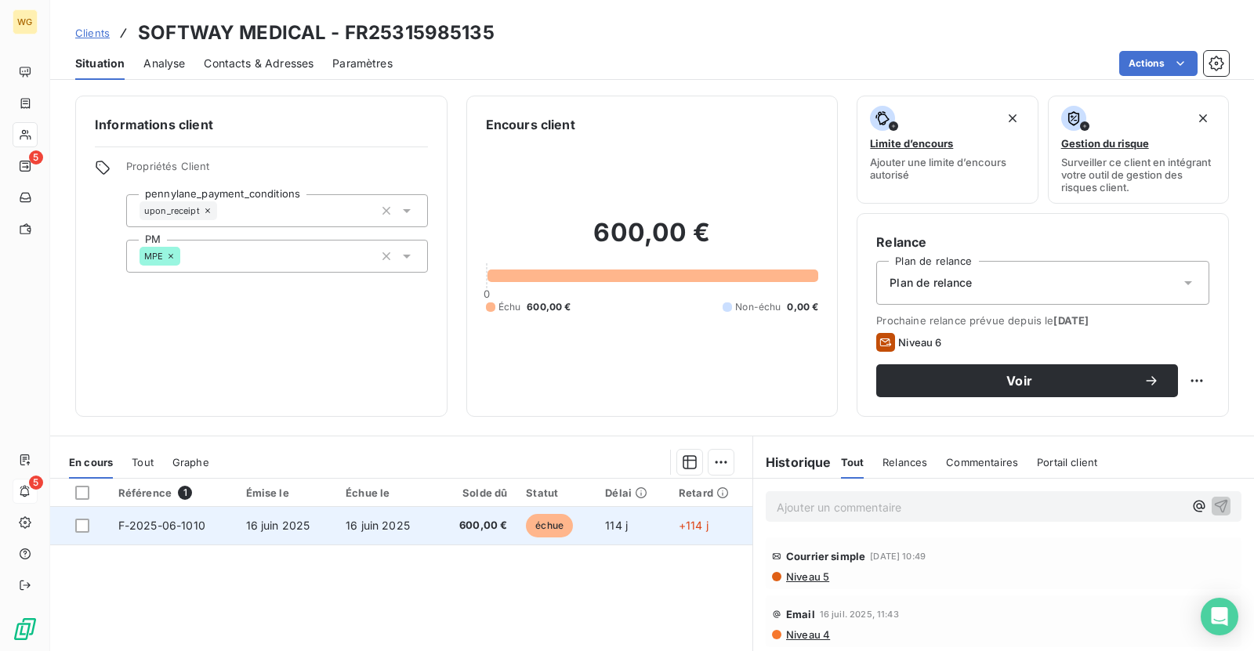
click at [333, 525] on td "16 juin 2025" at bounding box center [287, 526] width 100 height 38
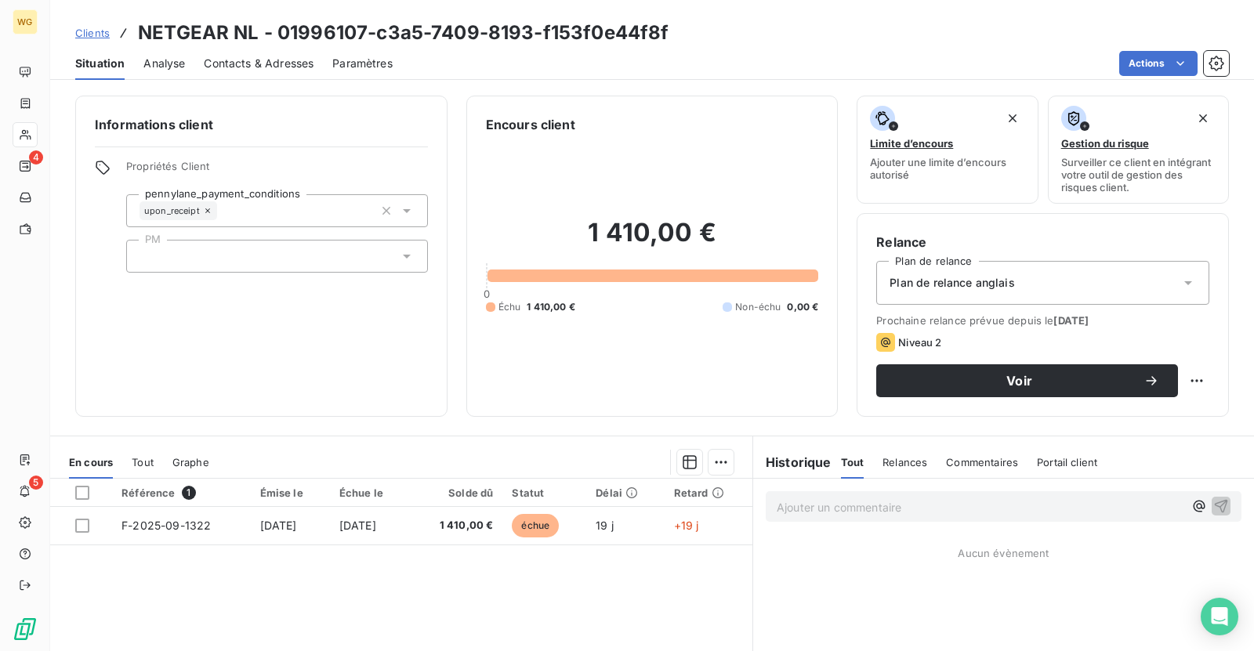
click at [280, 60] on span "Contacts & Adresses" at bounding box center [259, 64] width 110 height 16
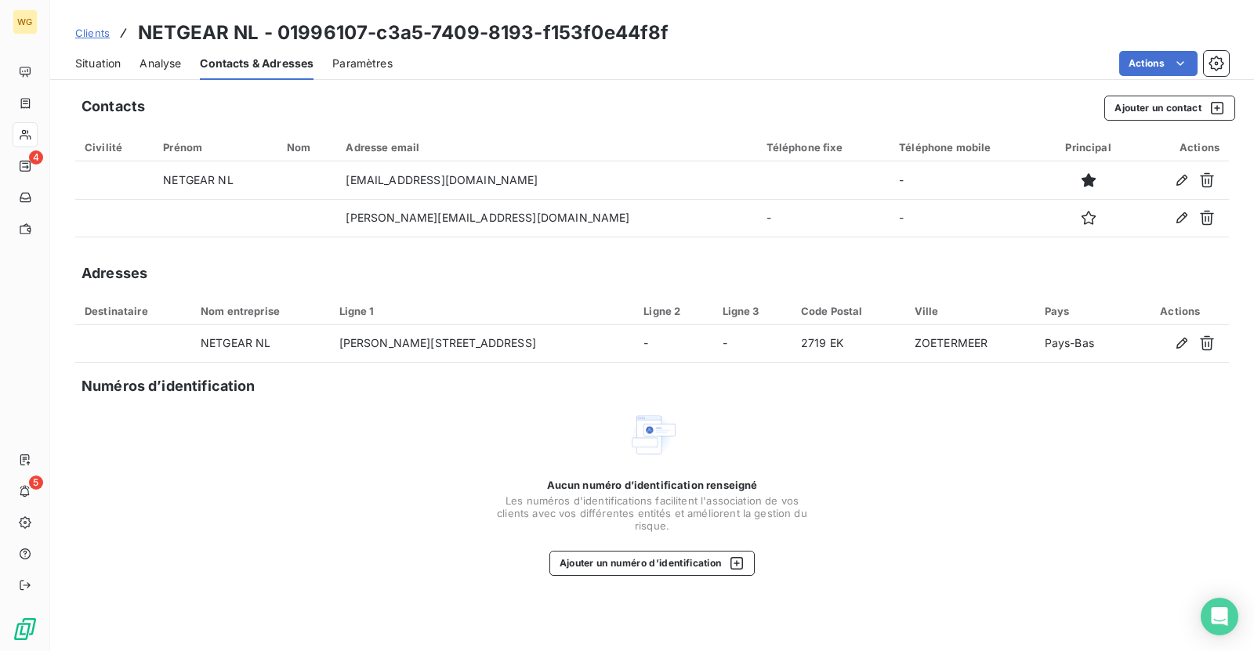
click at [107, 66] on span "Situation" at bounding box center [97, 64] width 45 height 16
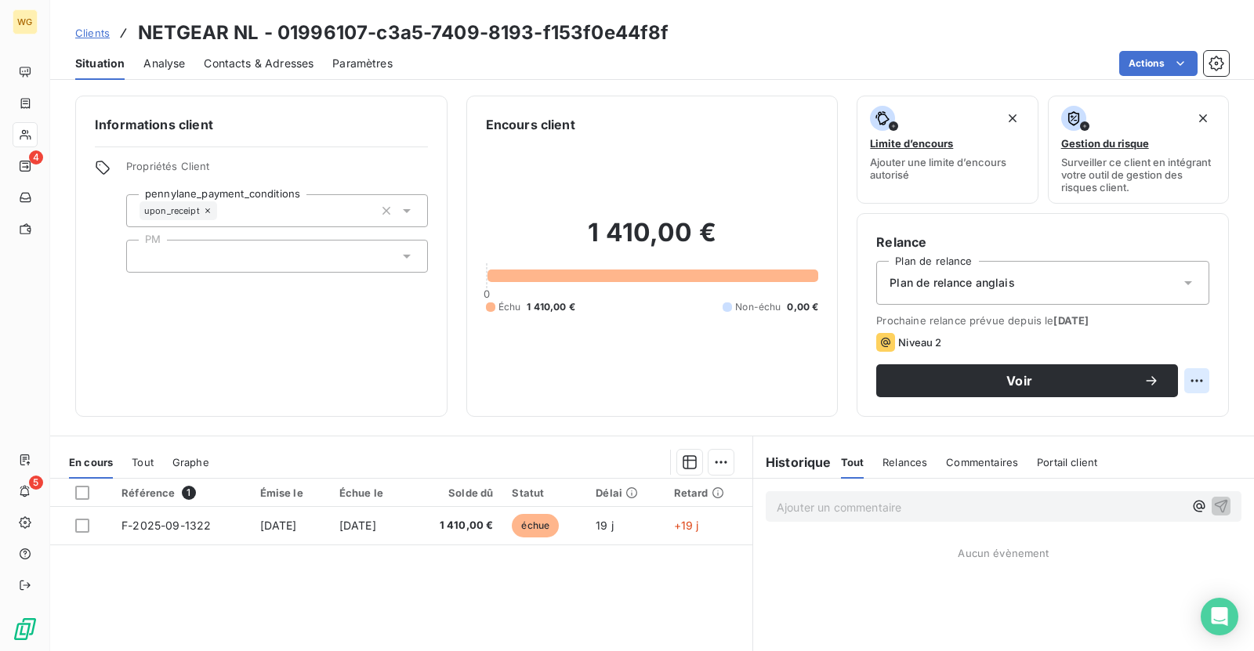
click at [1201, 378] on html "WG 4 5 Clients NETGEAR NL - 01996107-c3a5-7409-8193-f153f0e44f8f Situation Anal…" at bounding box center [627, 325] width 1254 height 651
click at [1148, 415] on div "Replanifier cette action" at bounding box center [1133, 413] width 140 height 25
select select "9"
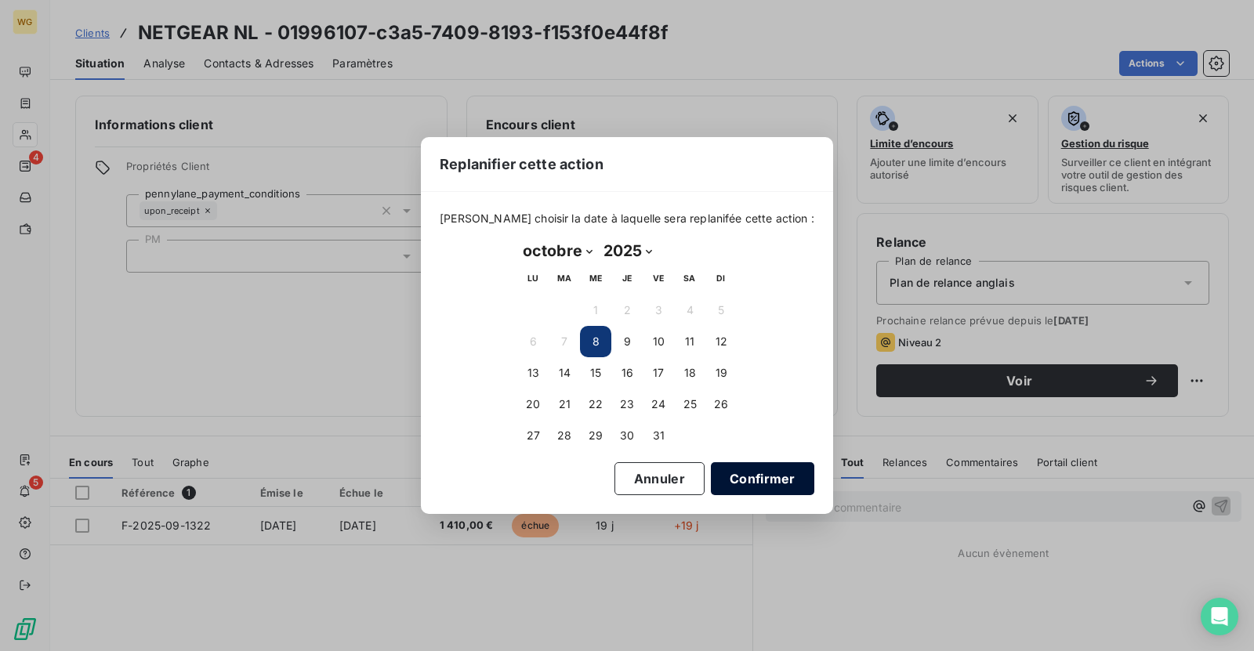
click at [742, 473] on button "Confirmer" at bounding box center [762, 479] width 103 height 33
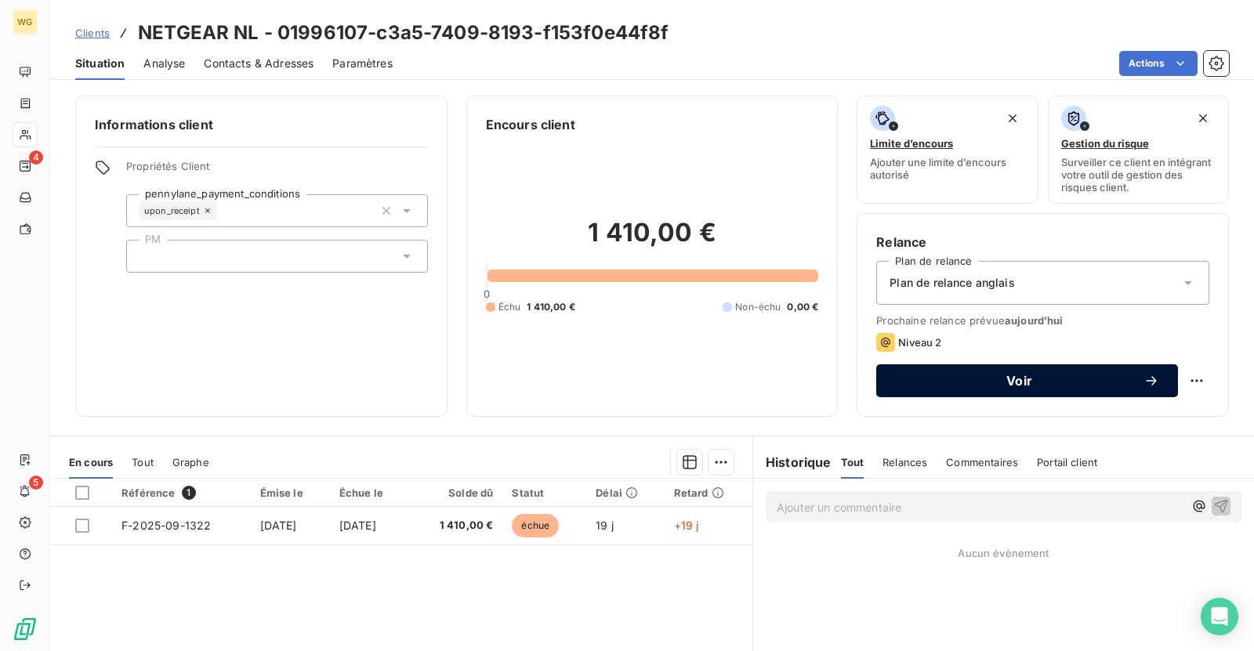
click at [1154, 377] on icon "button" at bounding box center [1151, 380] width 10 height 9
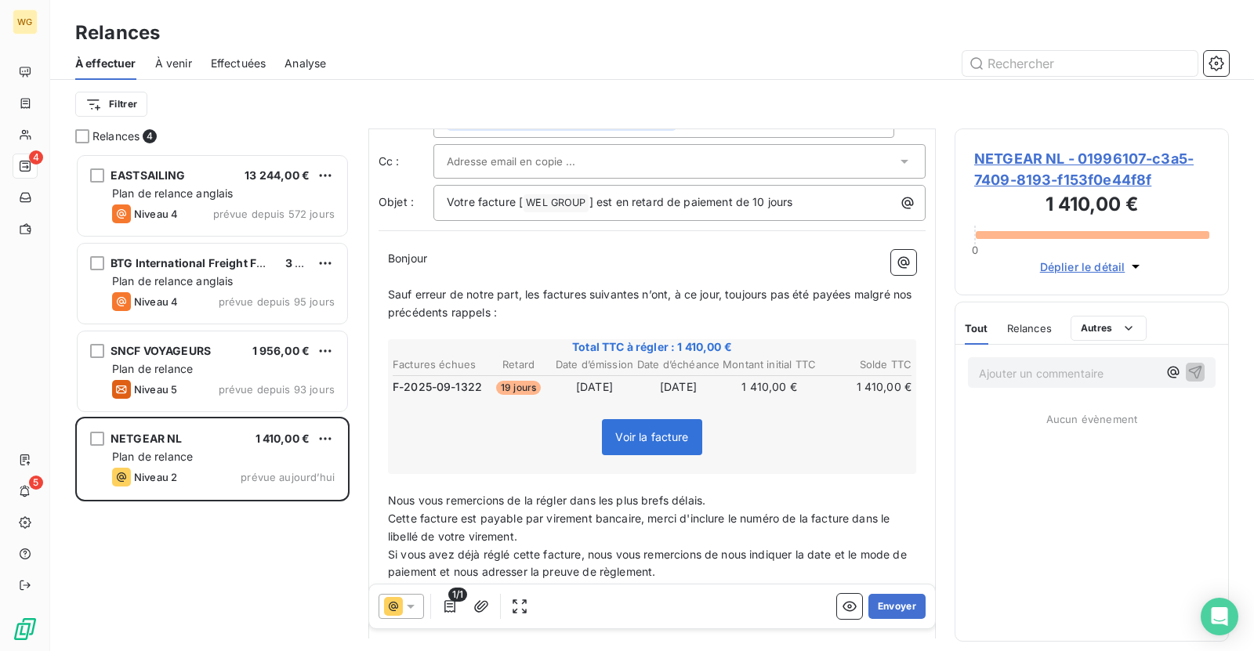
scroll to position [151, 0]
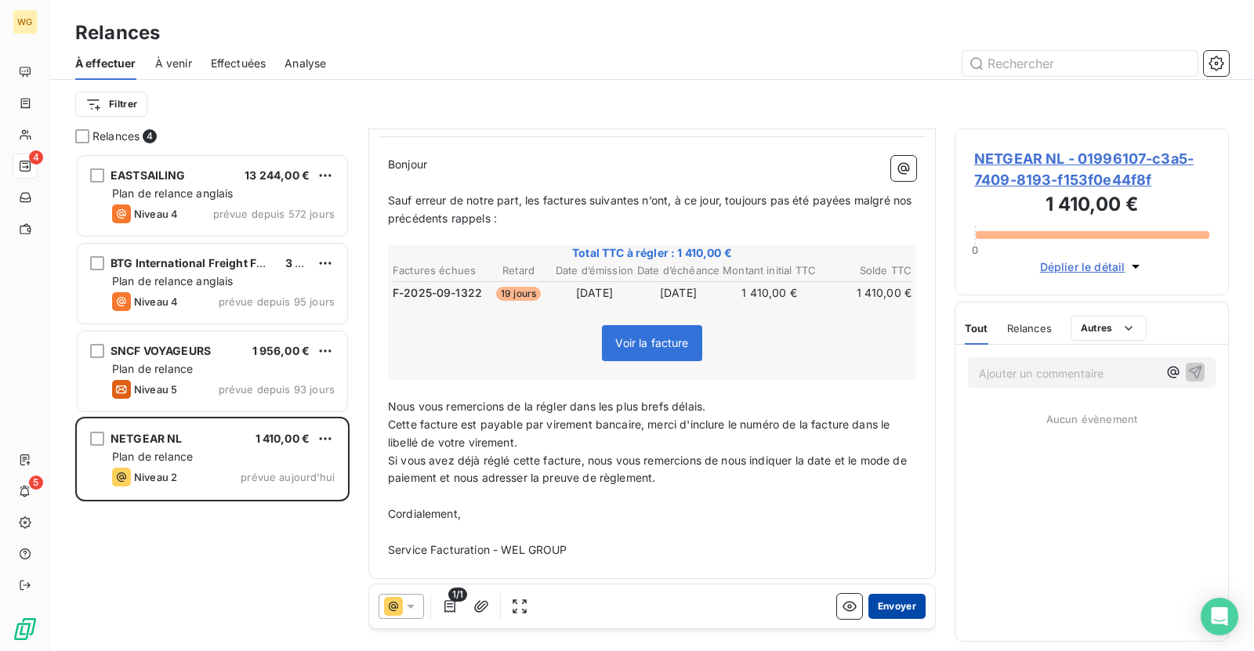
click at [897, 608] on button "Envoyer" at bounding box center [897, 606] width 57 height 25
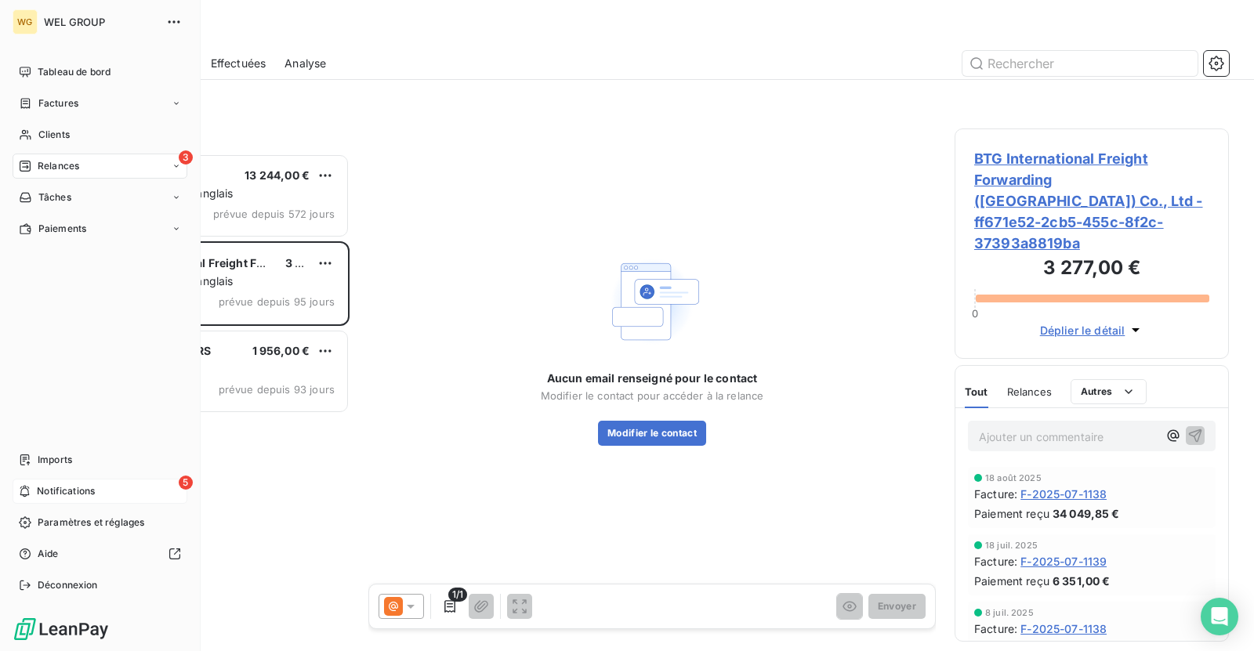
click at [42, 494] on span "Notifications" at bounding box center [66, 491] width 58 height 14
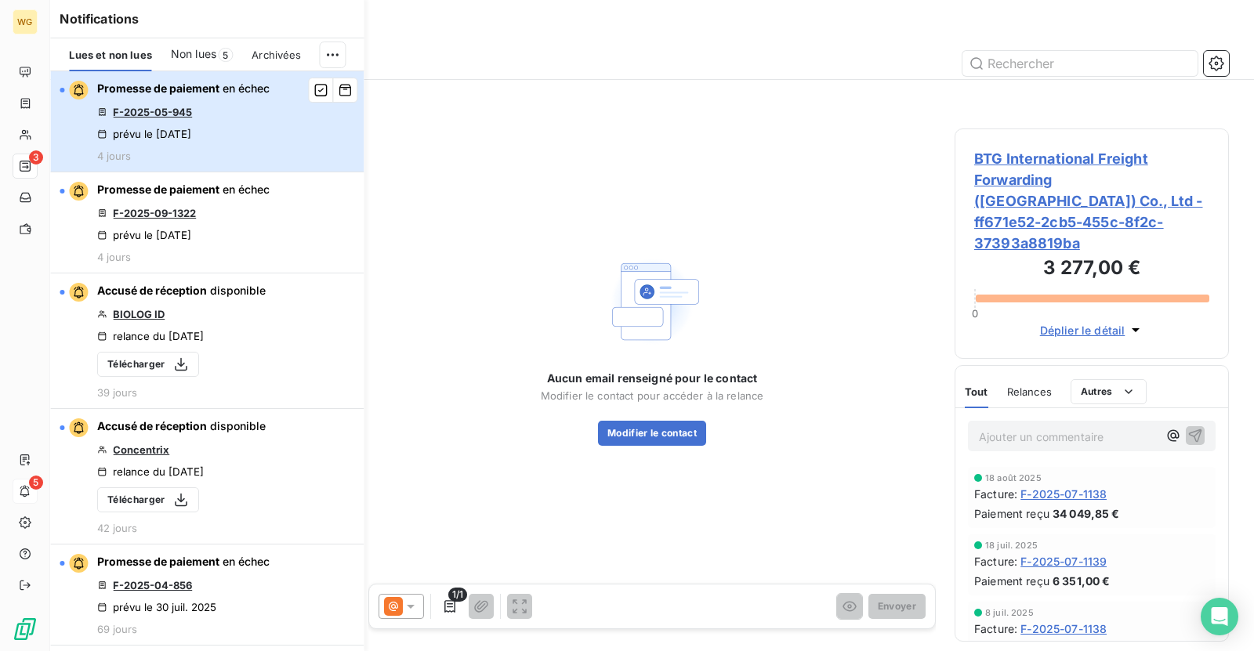
click at [282, 147] on button "Promesse de paiement en échec F-2025-05-945 prévu le 3 oct. 2025 4 jours" at bounding box center [207, 121] width 314 height 101
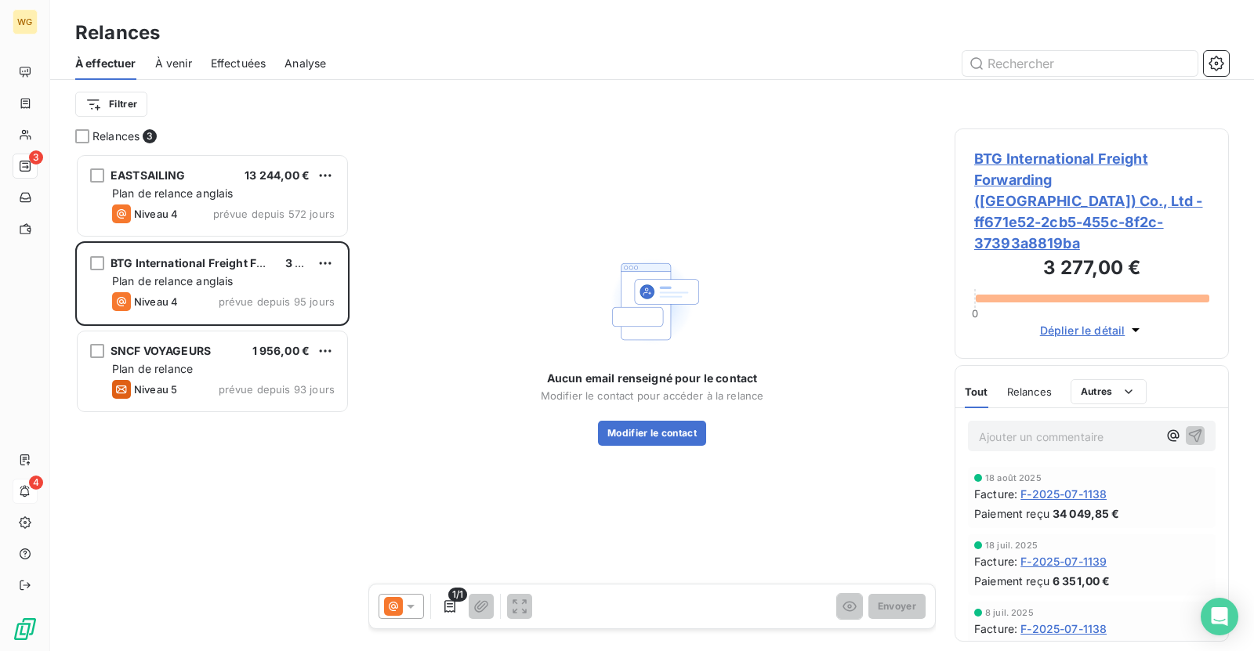
scroll to position [498, 274]
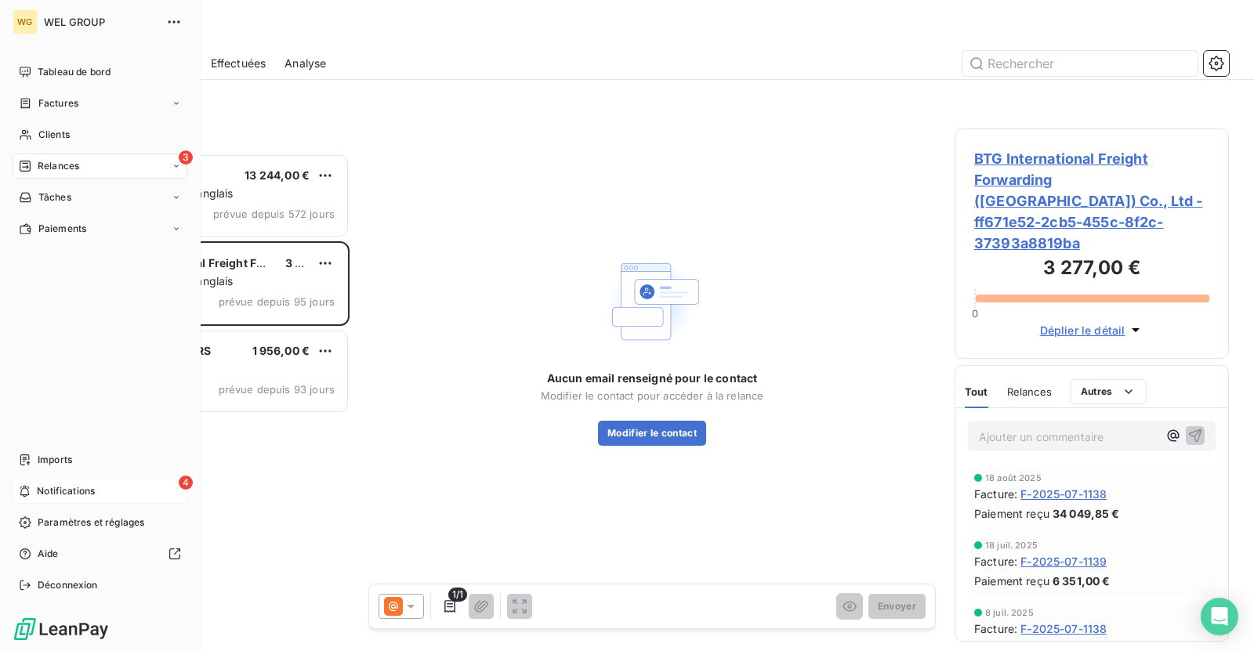
click at [96, 494] on div "4 Notifications" at bounding box center [100, 491] width 175 height 25
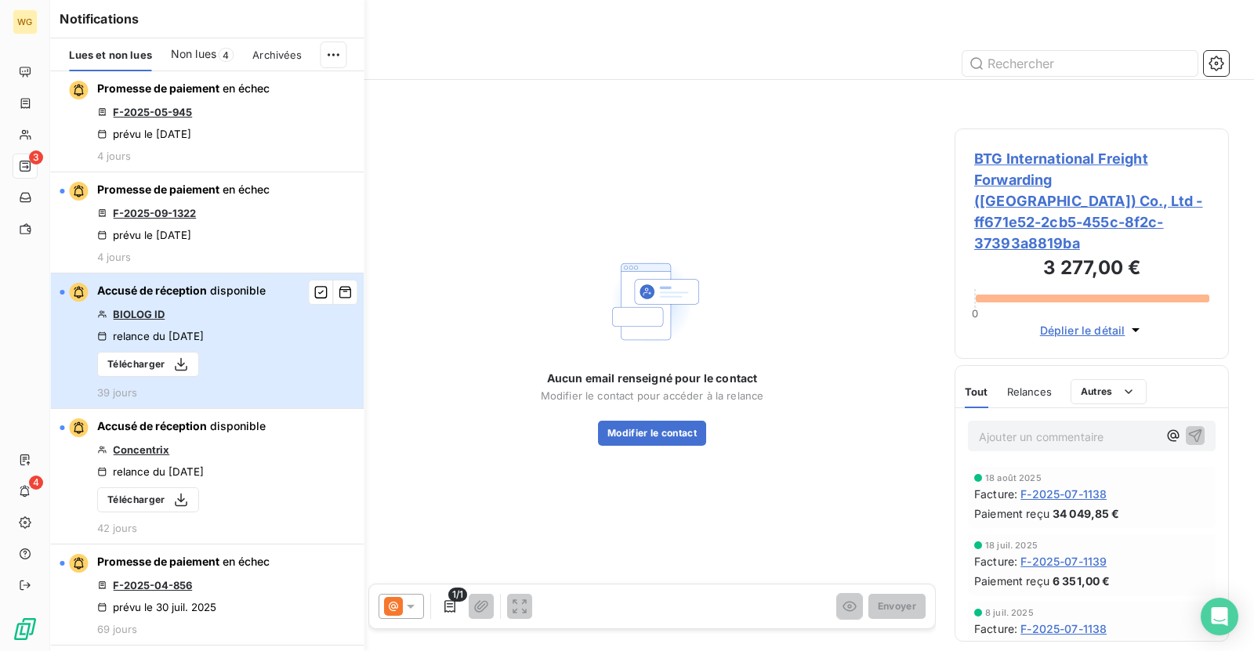
click at [245, 345] on div "Accusé de réception disponible BIOLOG ID relance du 20 août 2025 Télécharger 39…" at bounding box center [181, 341] width 169 height 116
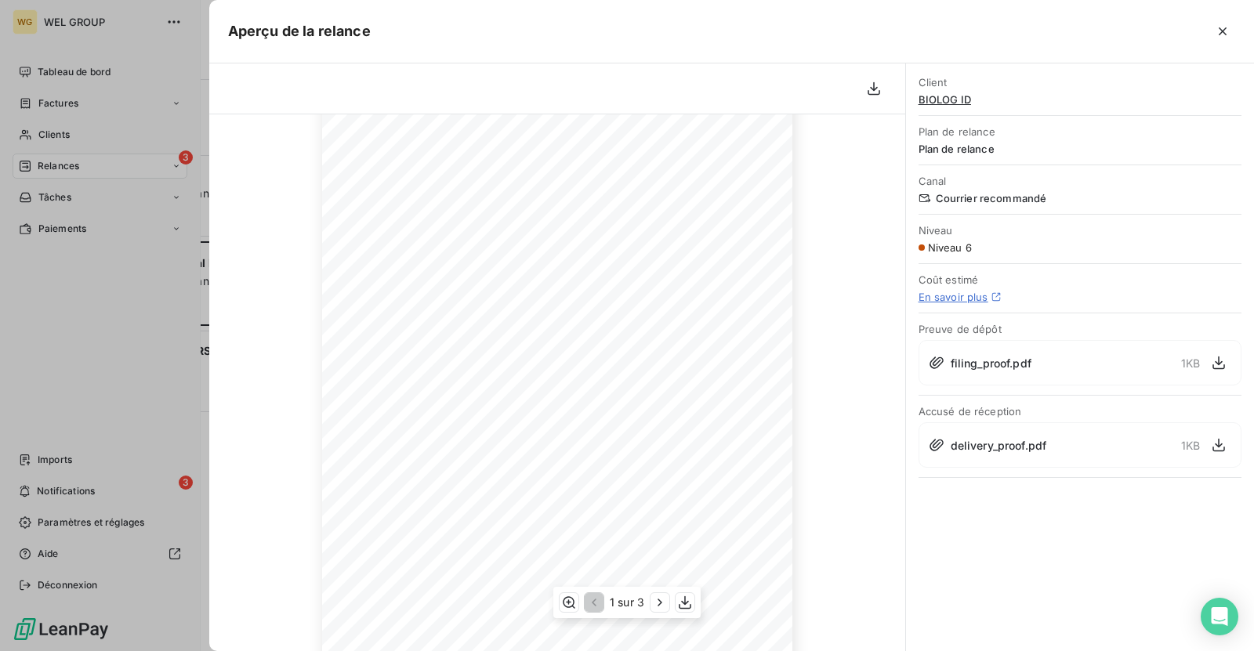
scroll to position [0, 0]
click at [1213, 31] on button "button" at bounding box center [1222, 31] width 25 height 25
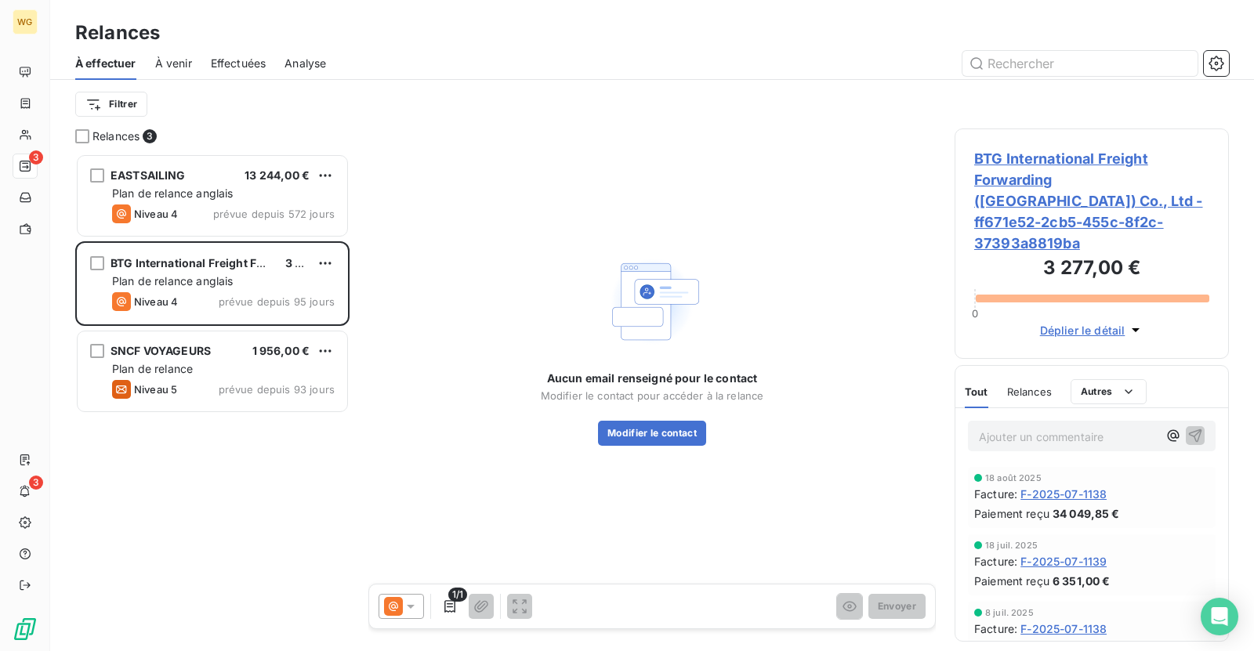
click at [597, 48] on div "À effectuer À venir Effectuées Analyse" at bounding box center [652, 63] width 1204 height 33
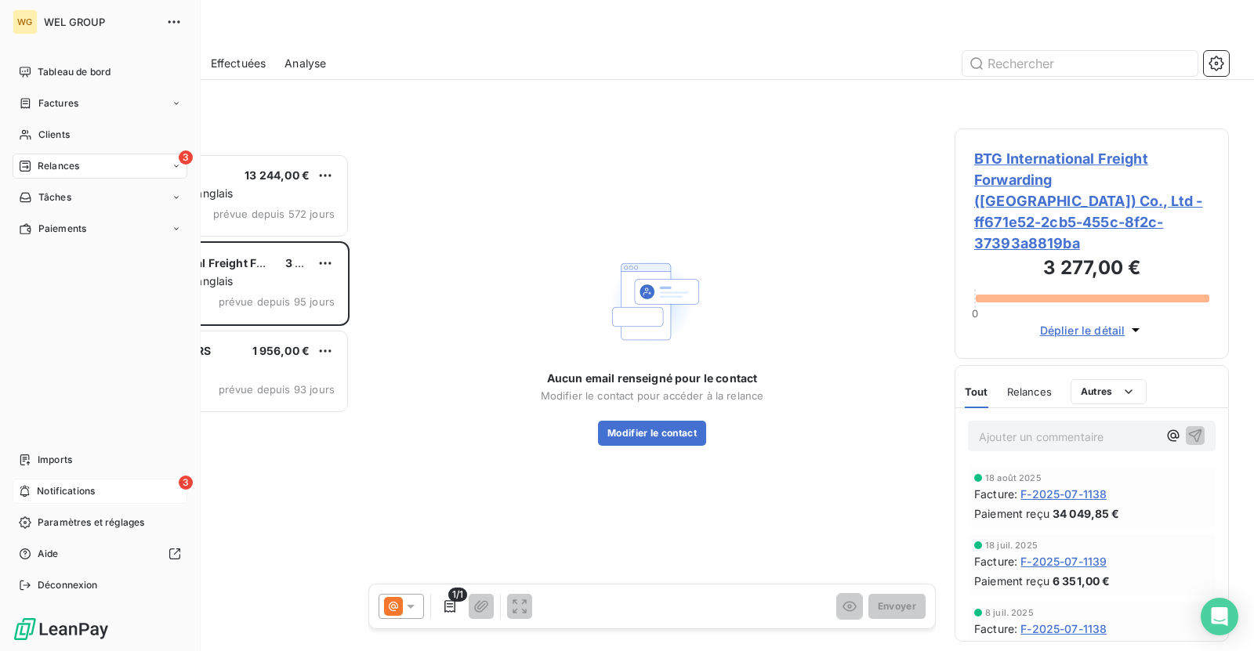
click at [95, 496] on div "3 Notifications" at bounding box center [100, 491] width 175 height 25
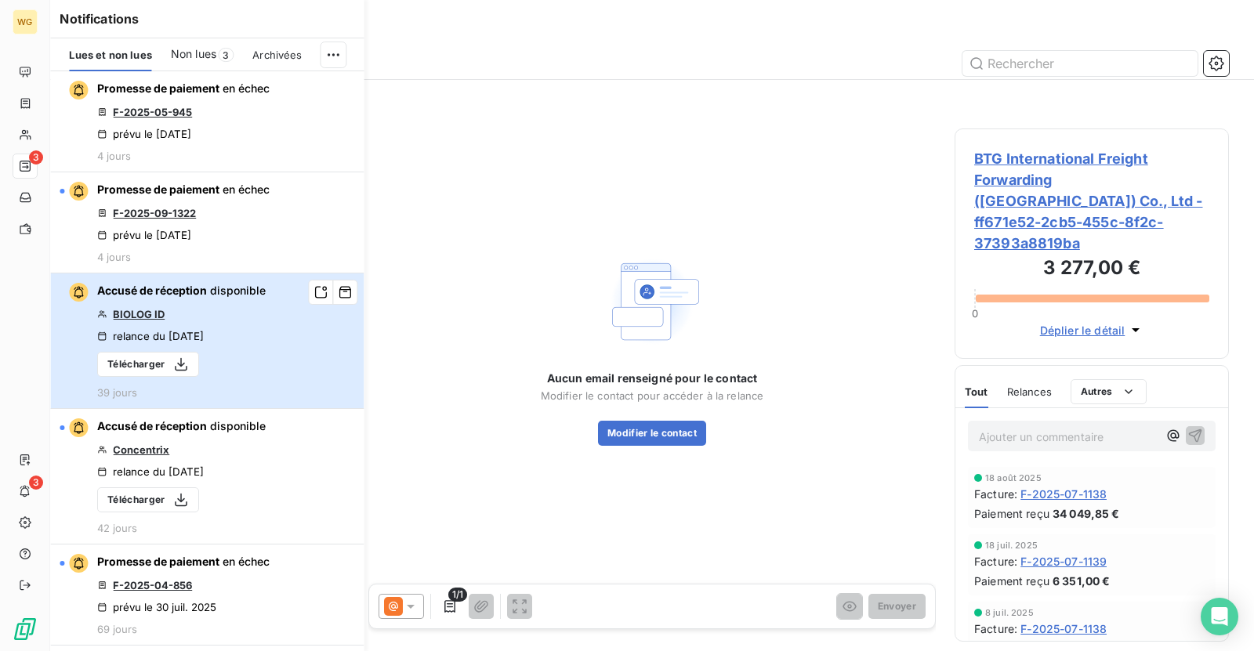
click at [223, 326] on div "Accusé de réception disponible BIOLOG ID relance du 20 août 2025 Télécharger 39…" at bounding box center [181, 341] width 169 height 116
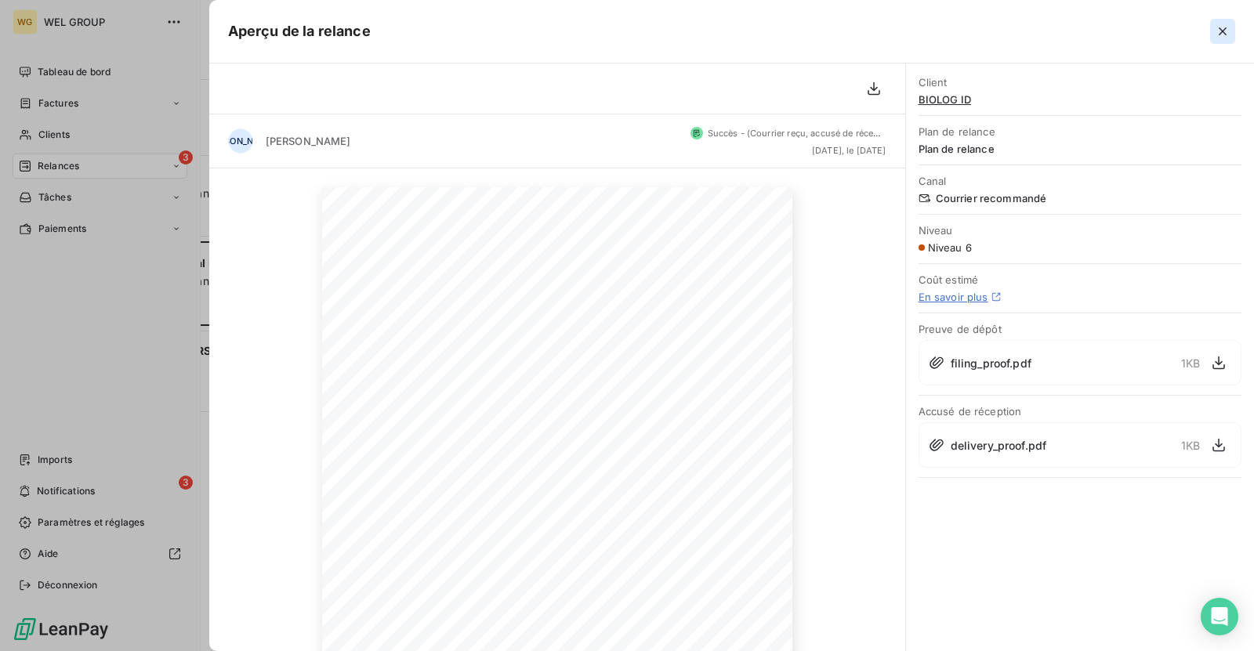
click at [1221, 27] on icon "button" at bounding box center [1223, 32] width 16 height 16
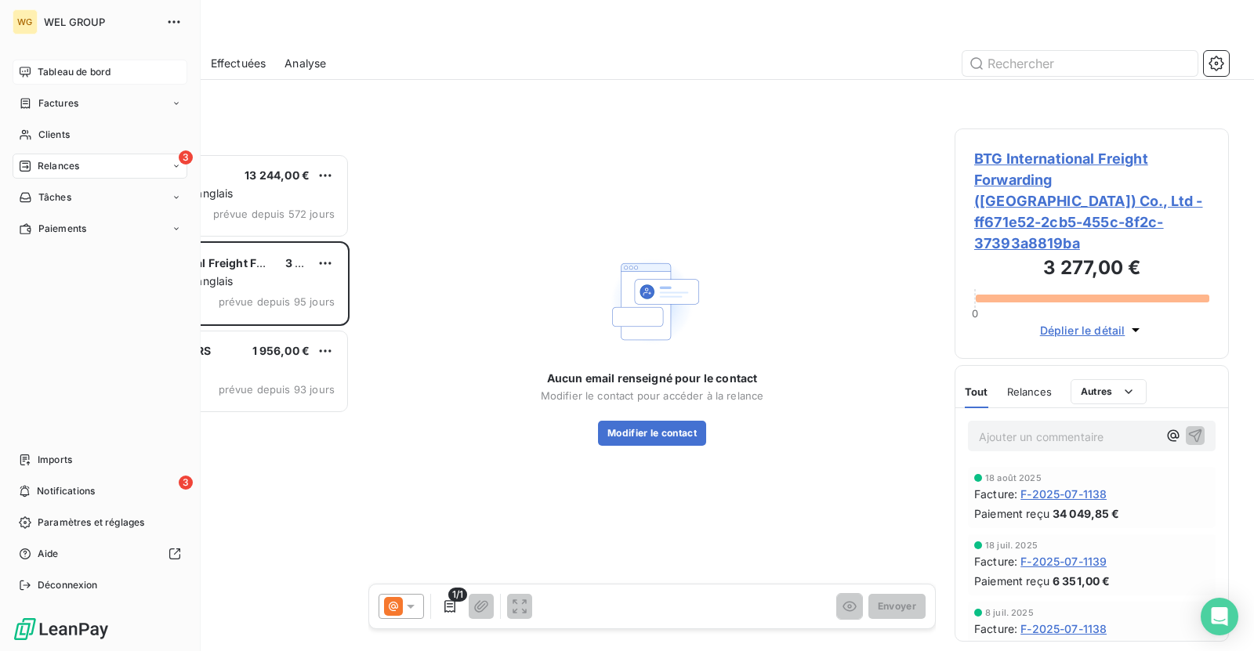
click at [78, 67] on span "Tableau de bord" at bounding box center [74, 72] width 73 height 14
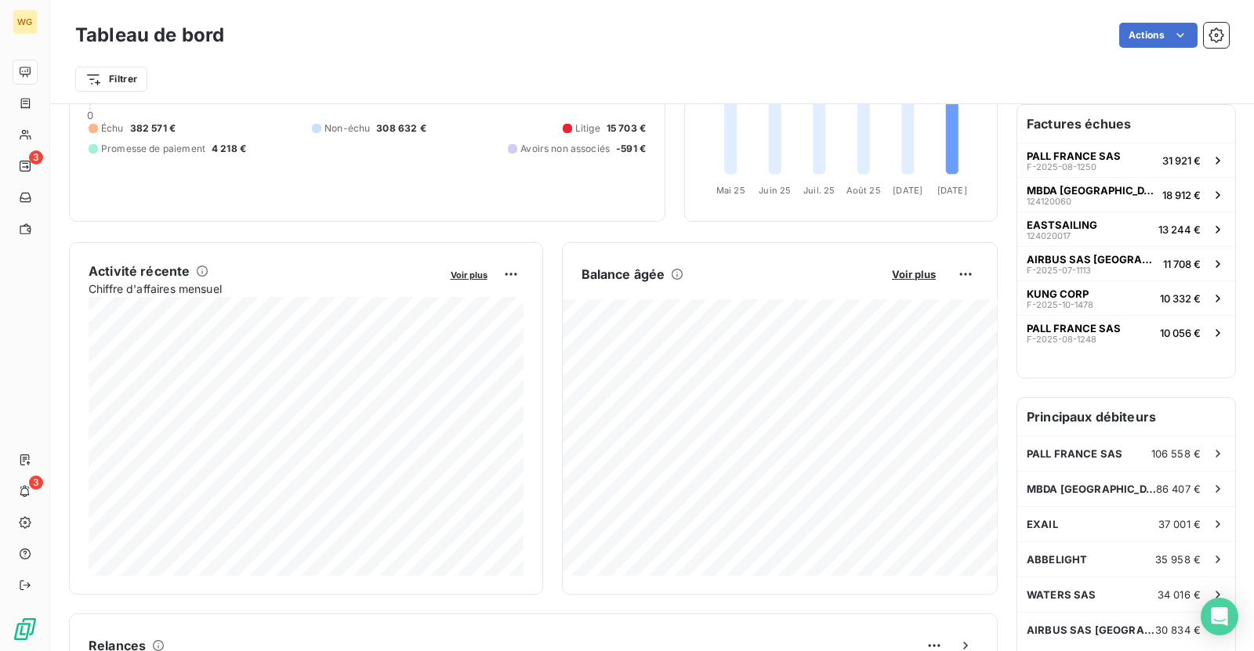
scroll to position [165, 0]
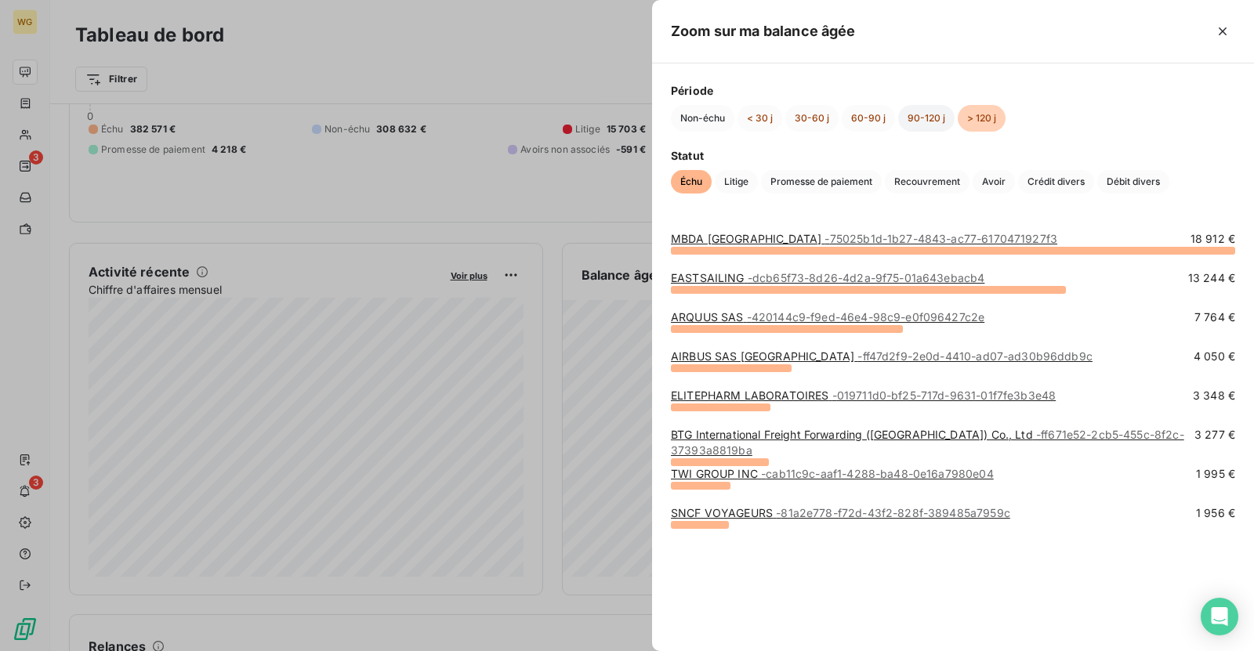
click at [910, 111] on button "90-120 j" at bounding box center [926, 118] width 56 height 27
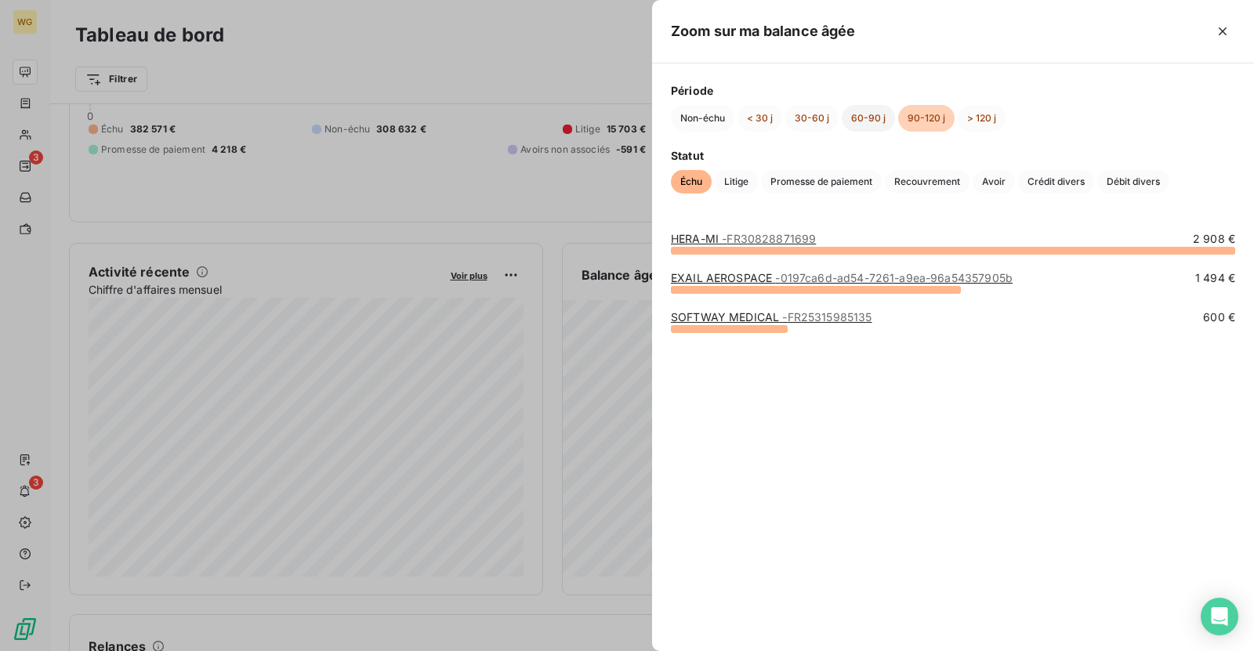
click at [872, 123] on button "60-90 j" at bounding box center [868, 118] width 53 height 27
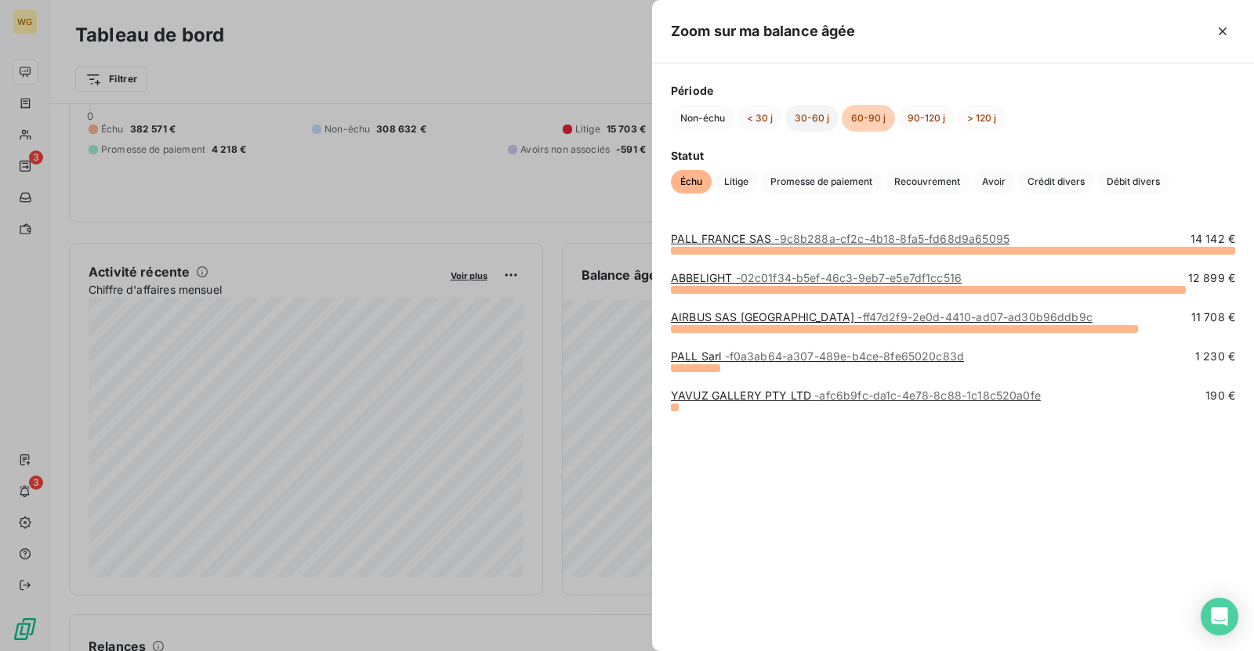
click at [817, 119] on button "30-60 j" at bounding box center [811, 118] width 53 height 27
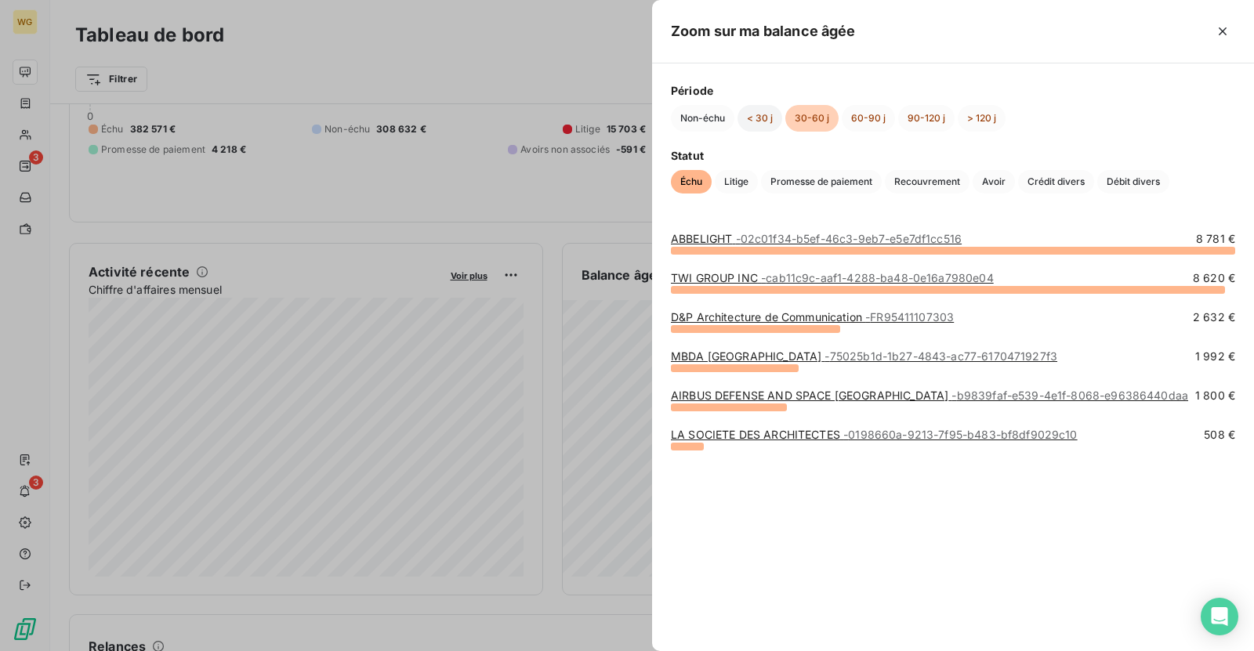
click at [760, 118] on button "< 30 j" at bounding box center [760, 118] width 45 height 27
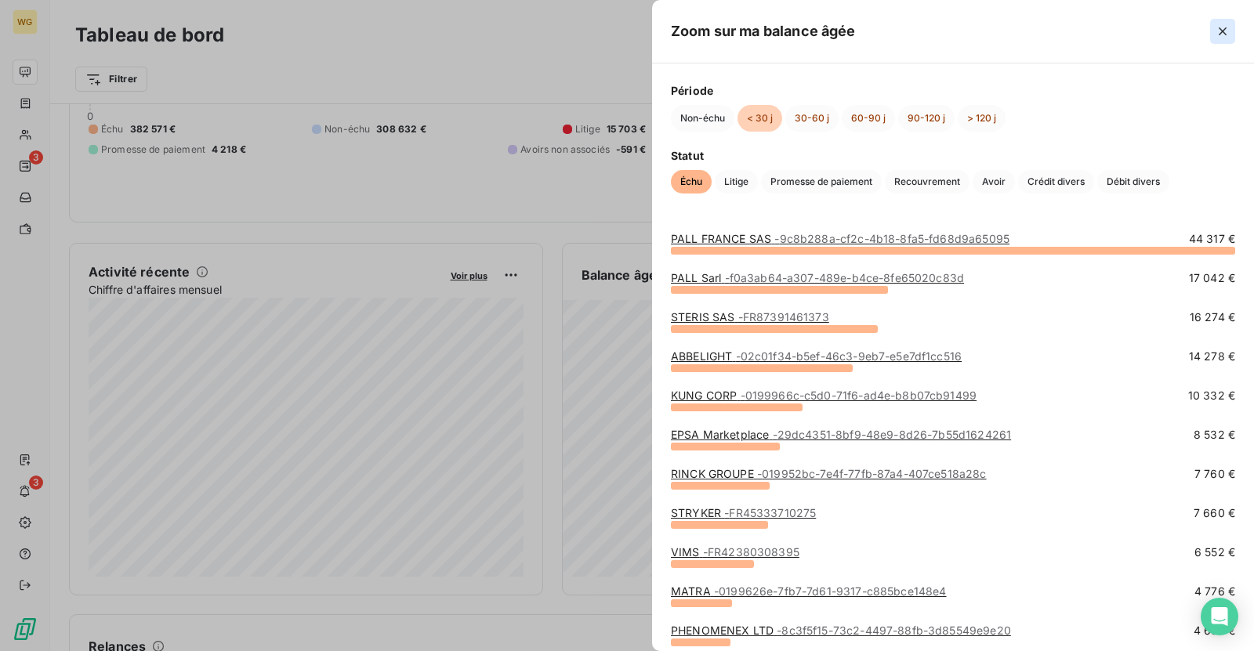
click at [1217, 29] on icon "button" at bounding box center [1223, 32] width 16 height 16
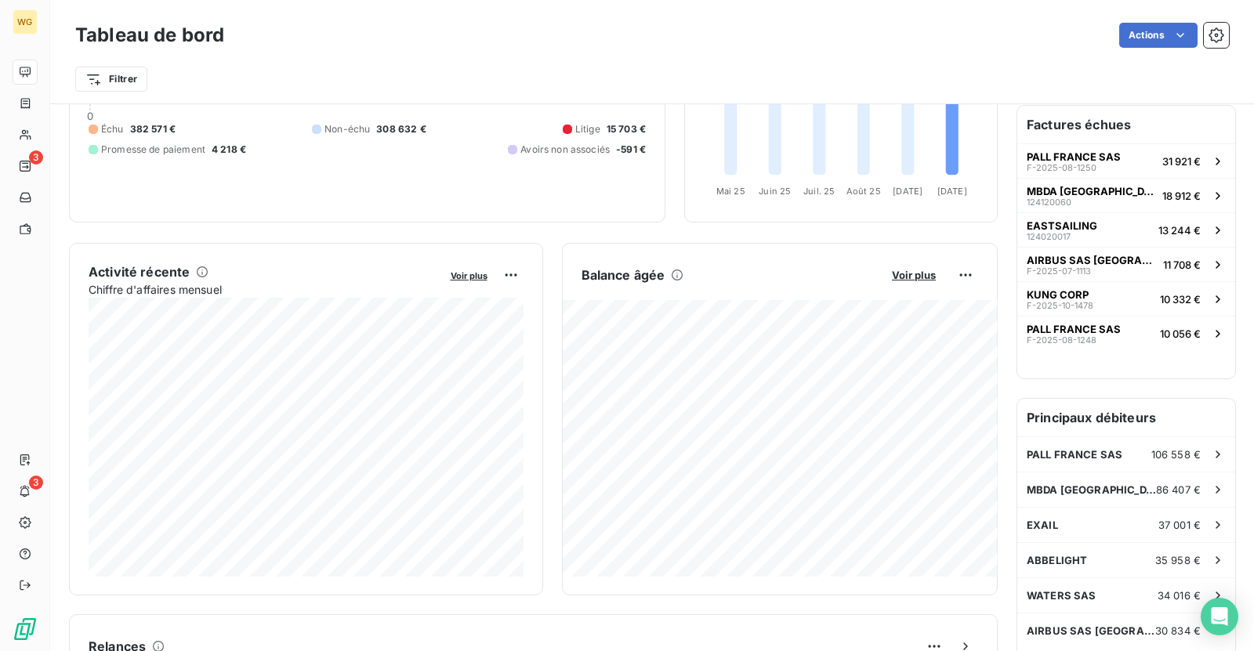
scroll to position [0, 0]
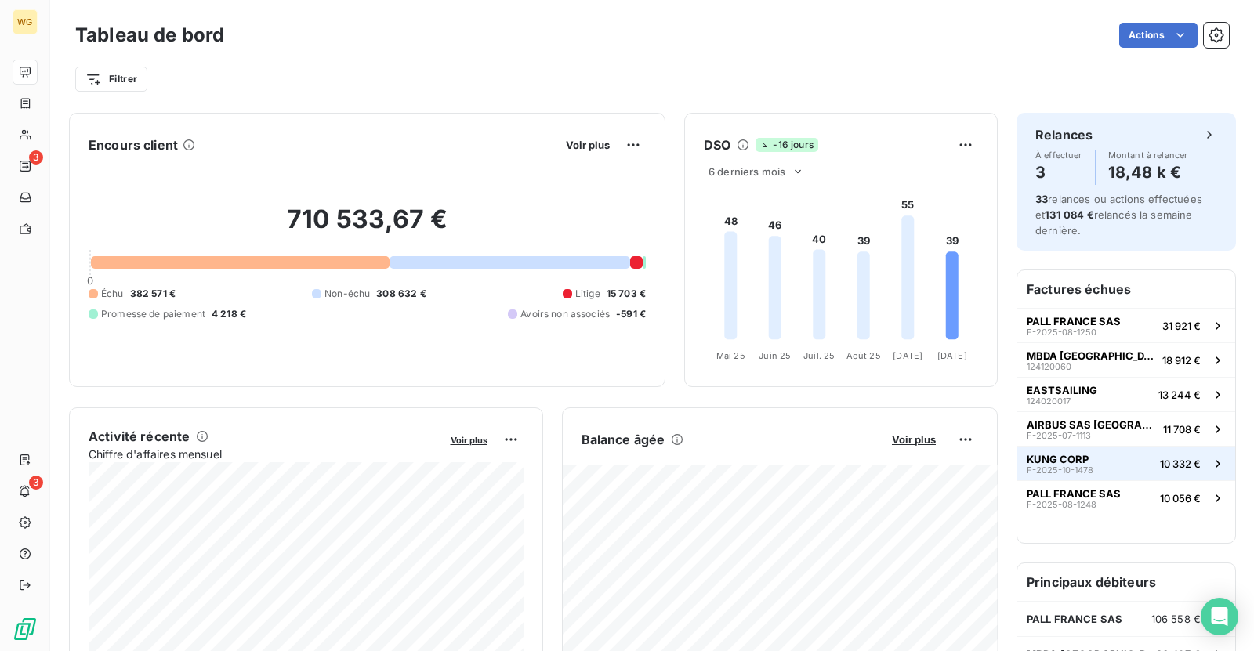
click at [1086, 463] on span "KUNG CORP" at bounding box center [1058, 459] width 62 height 13
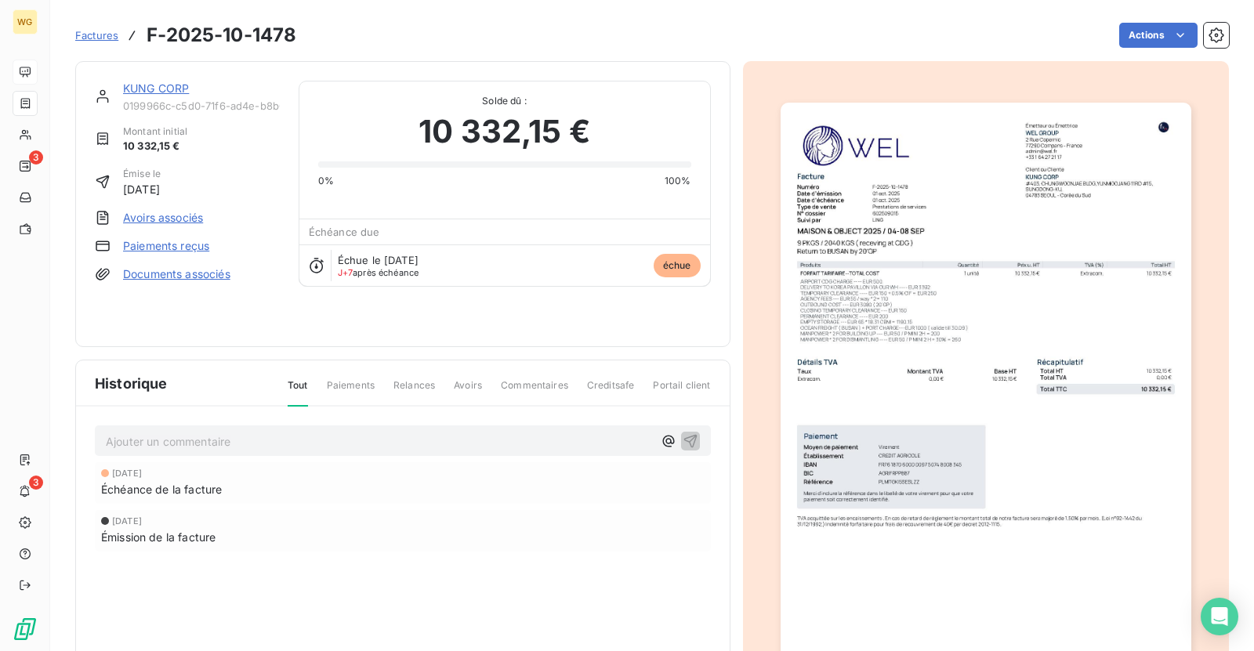
click at [144, 83] on link "KUNG CORP" at bounding box center [156, 88] width 66 height 13
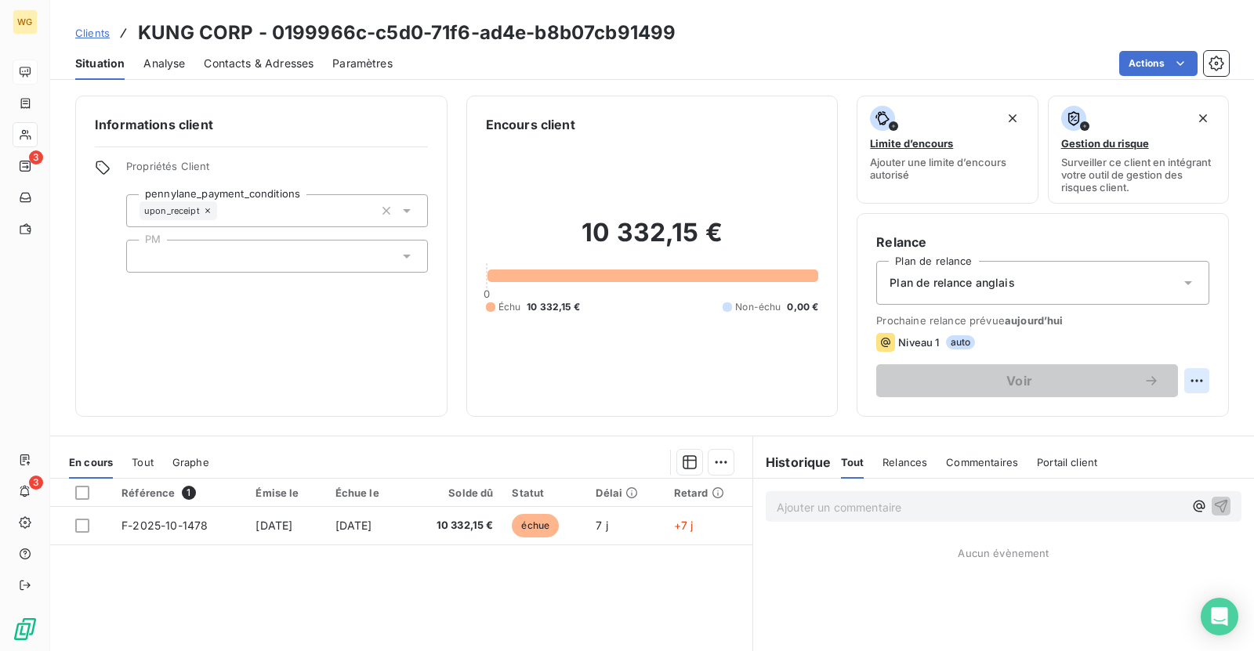
click at [1191, 380] on html "WG 3 3 Clients KUNG CORP - 0199966c-c5d0-71f6-ad4e-b8b07cb91499 Situation Analy…" at bounding box center [627, 325] width 1254 height 651
click at [1072, 368] on html "WG 3 3 Clients KUNG CORP - 0199966c-c5d0-71f6-ad4e-b8b07cb91499 Situation Analy…" at bounding box center [627, 325] width 1254 height 651
